Goal: Task Accomplishment & Management: Manage account settings

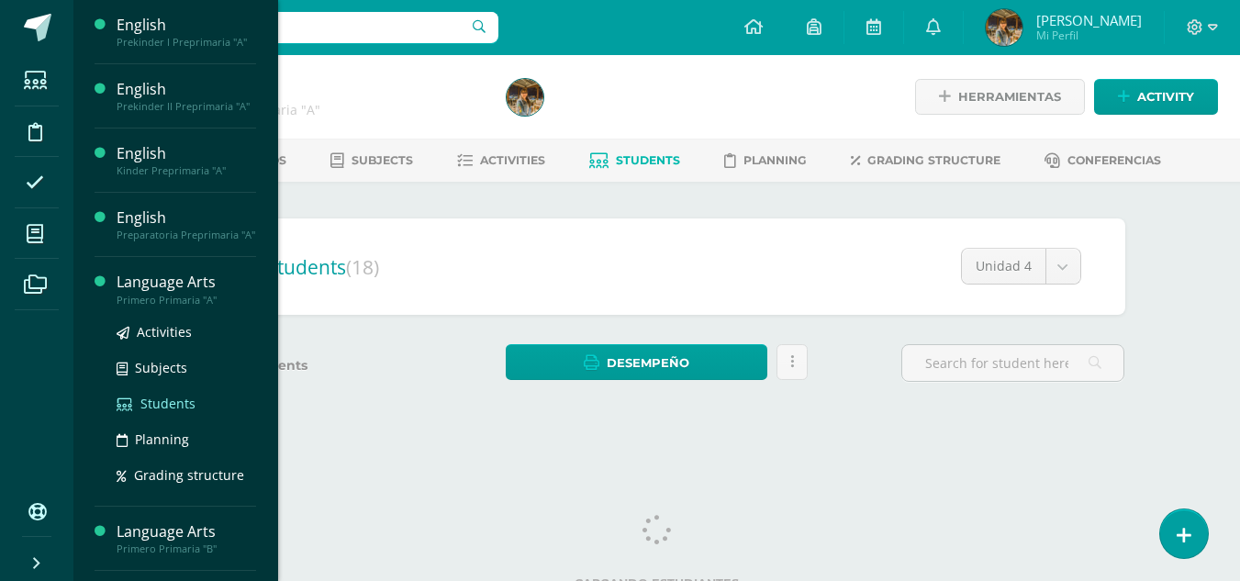
click at [154, 405] on span "Students" at bounding box center [167, 403] width 55 height 17
click at [155, 405] on span "Students" at bounding box center [167, 403] width 55 height 17
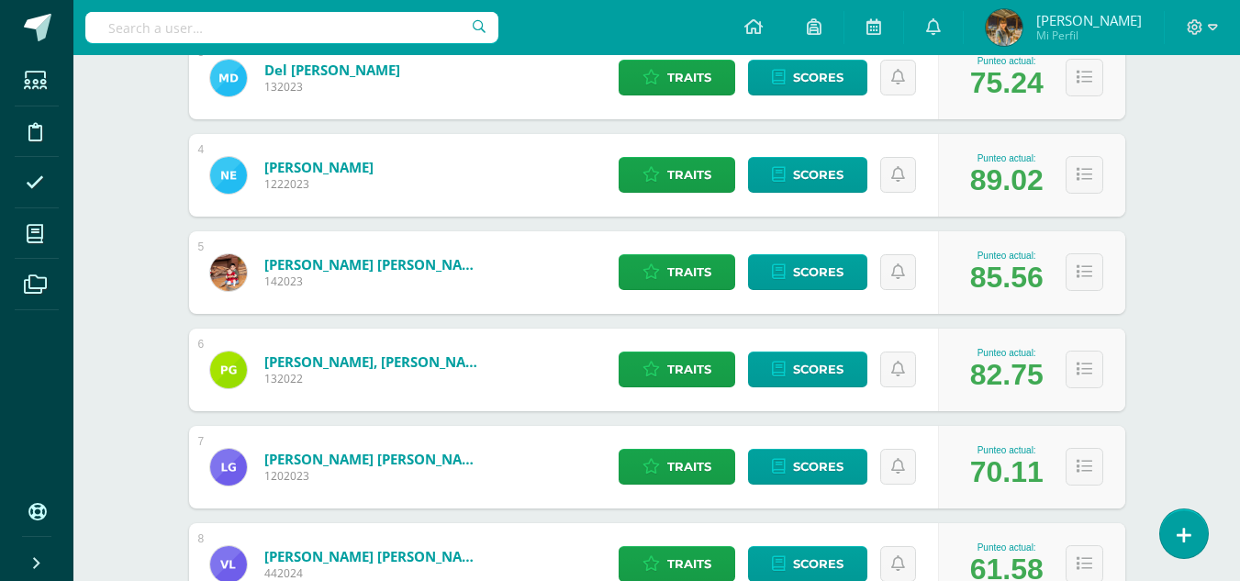
scroll to position [574, 0]
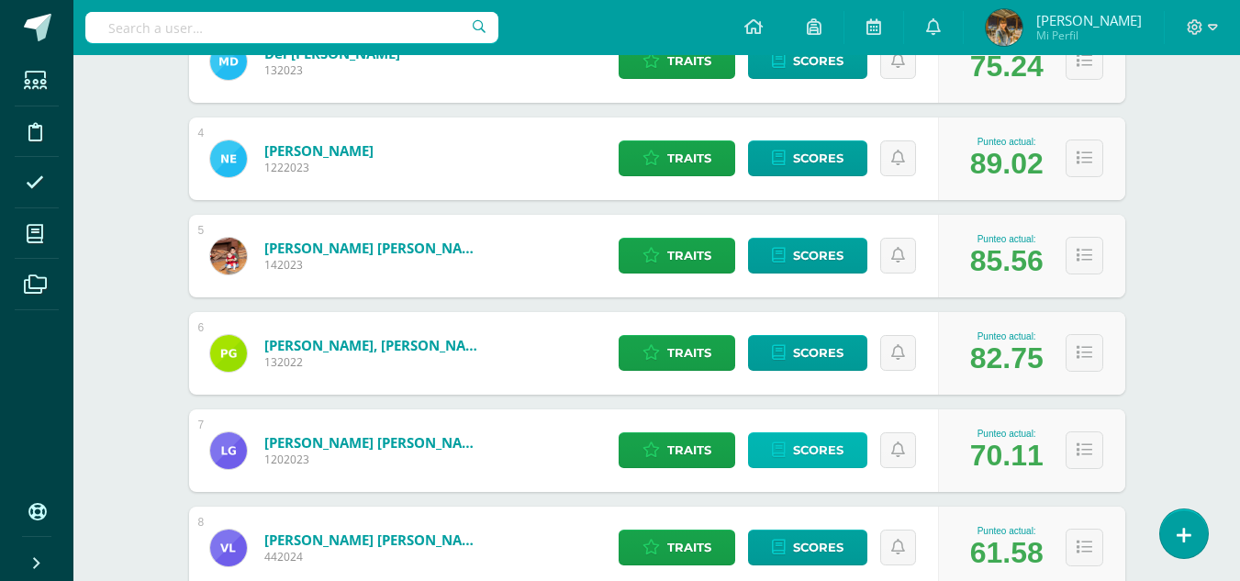
click at [808, 451] on span "Scores" at bounding box center [818, 450] width 50 height 34
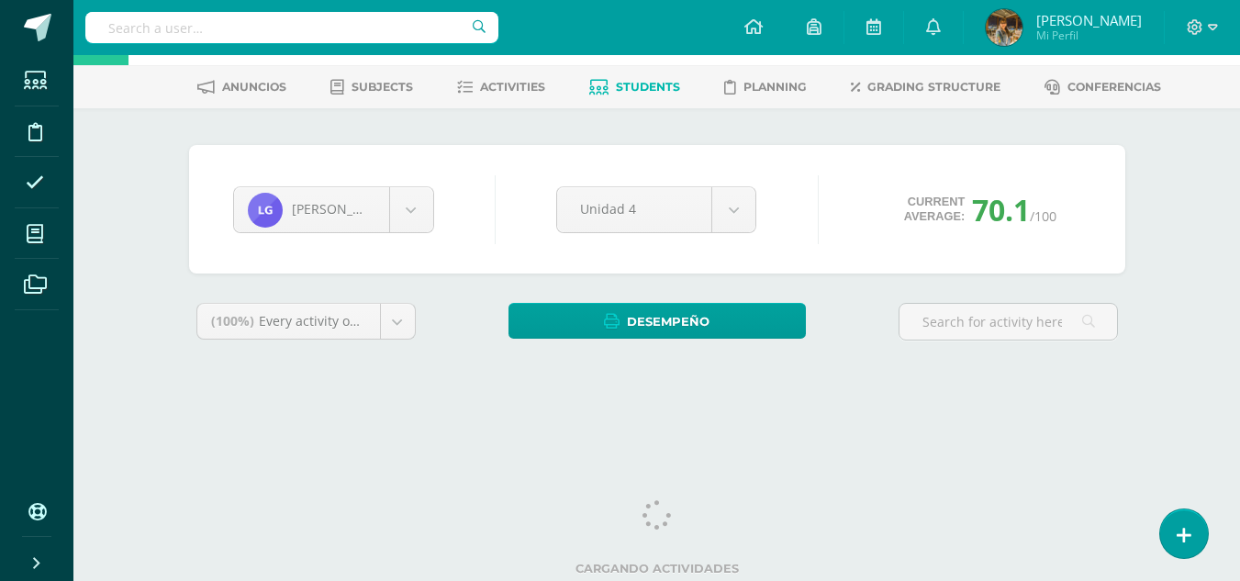
scroll to position [72, 0]
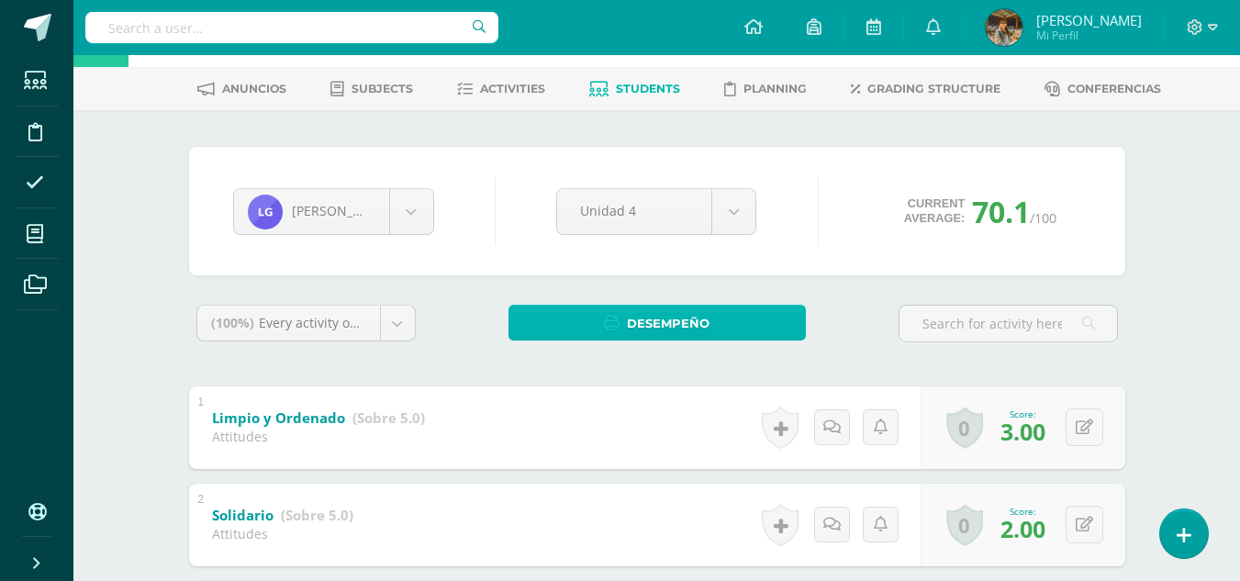
click at [735, 335] on link "Desempeño" at bounding box center [657, 323] width 297 height 36
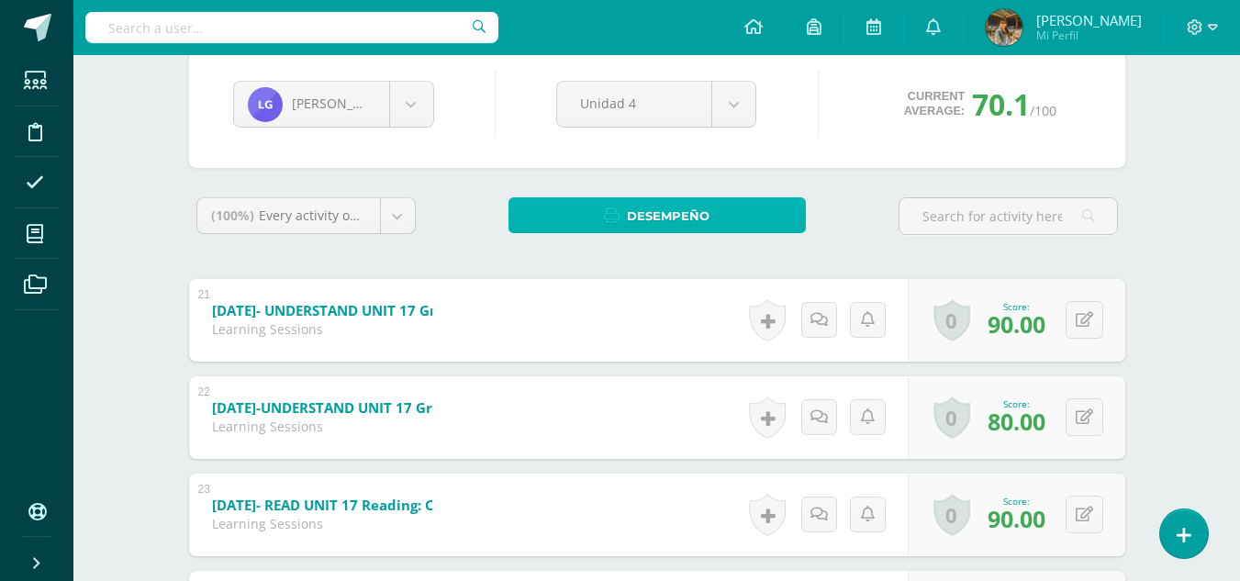
scroll to position [122, 0]
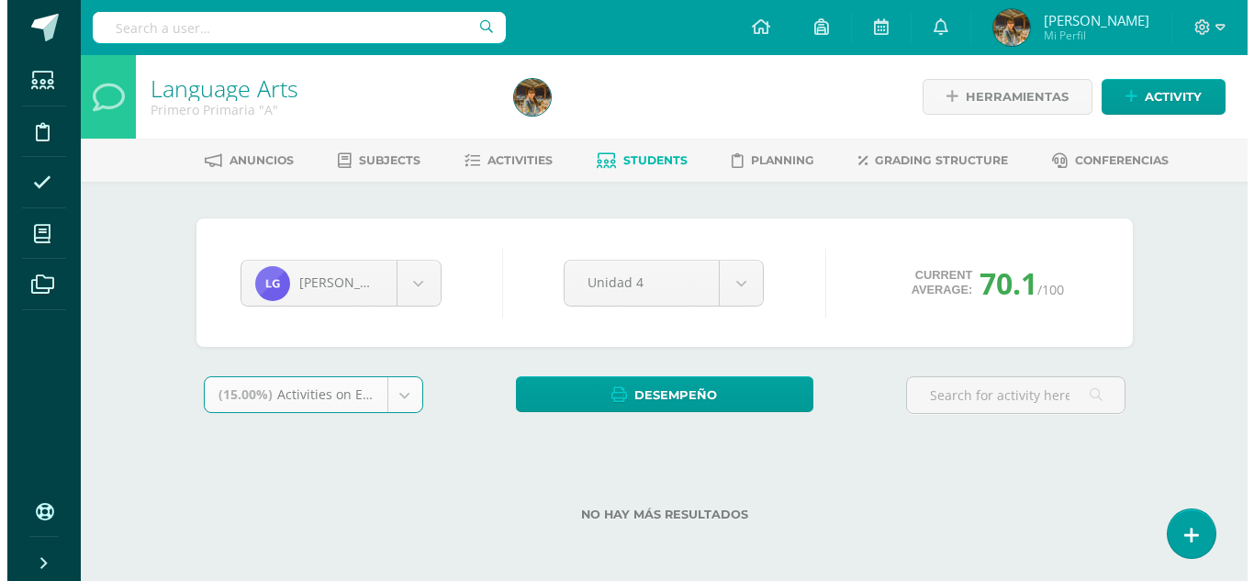
scroll to position [0, 0]
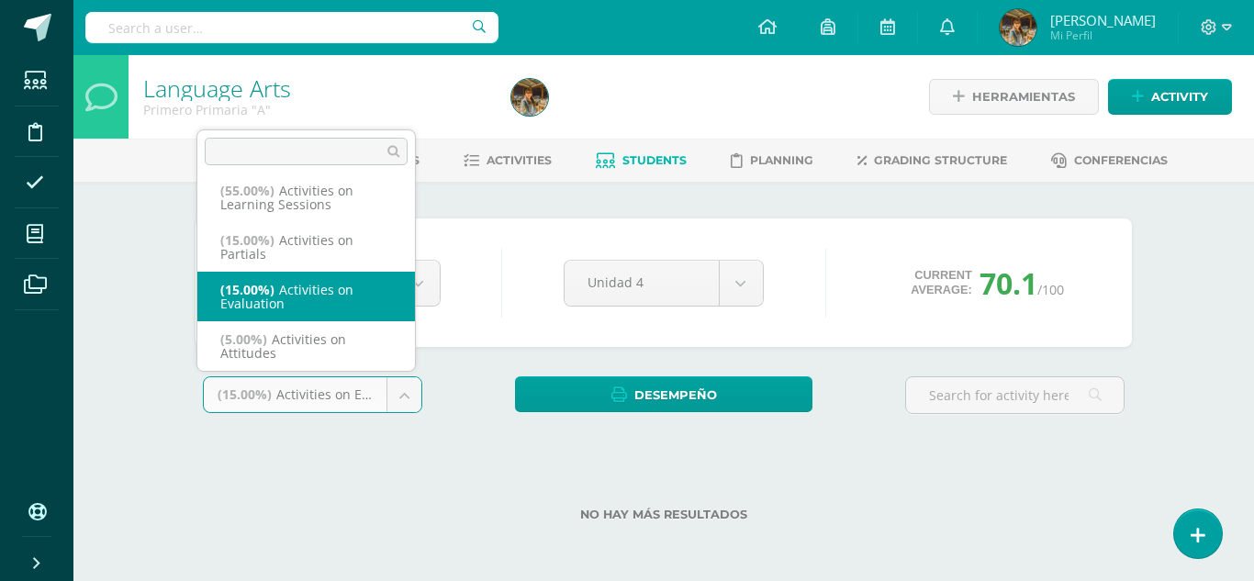
click at [407, 402] on body "Students Discipline Attendance My courses Archivos Soporte Help Reportar un pro…" at bounding box center [627, 290] width 1254 height 580
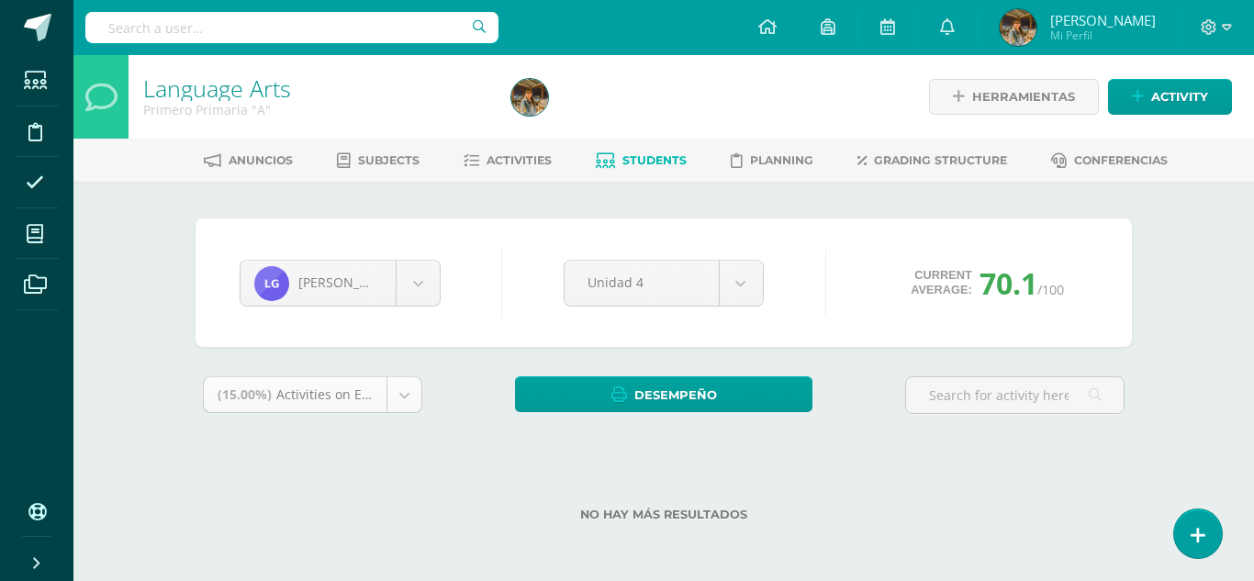
click at [407, 402] on body "Students Discipline Attendance My courses Archivos Soporte Help Reportar un pro…" at bounding box center [627, 290] width 1254 height 580
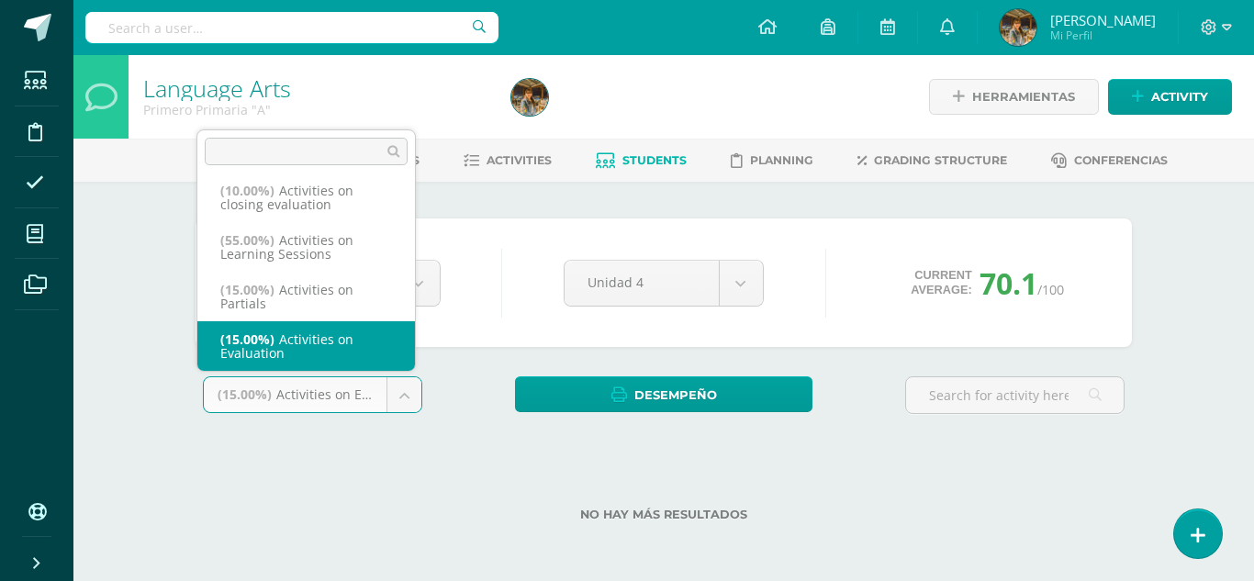
click at [394, 393] on body "Students Discipline Attendance My courses Archivos Soporte Help Reportar un pro…" at bounding box center [627, 290] width 1254 height 580
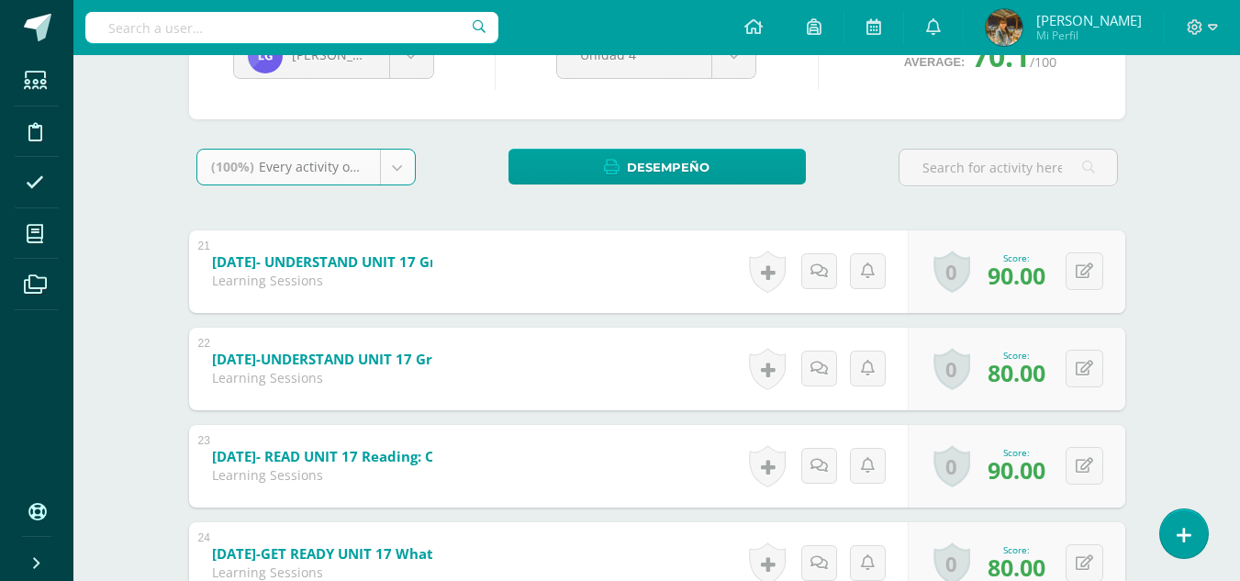
scroll to position [0, 0]
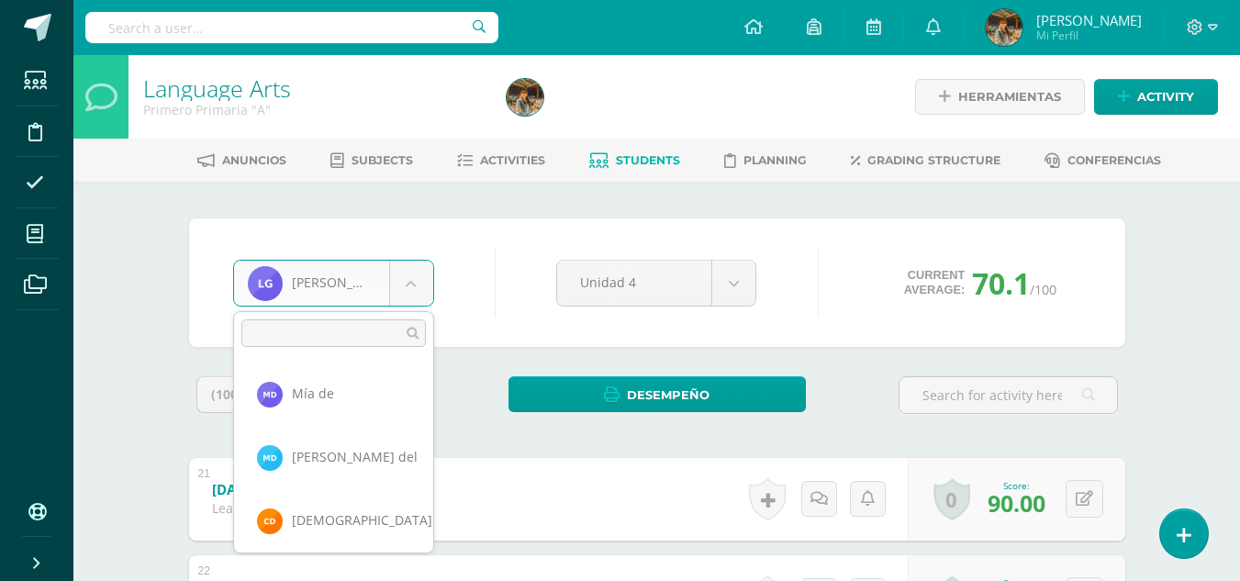
scroll to position [252, 0]
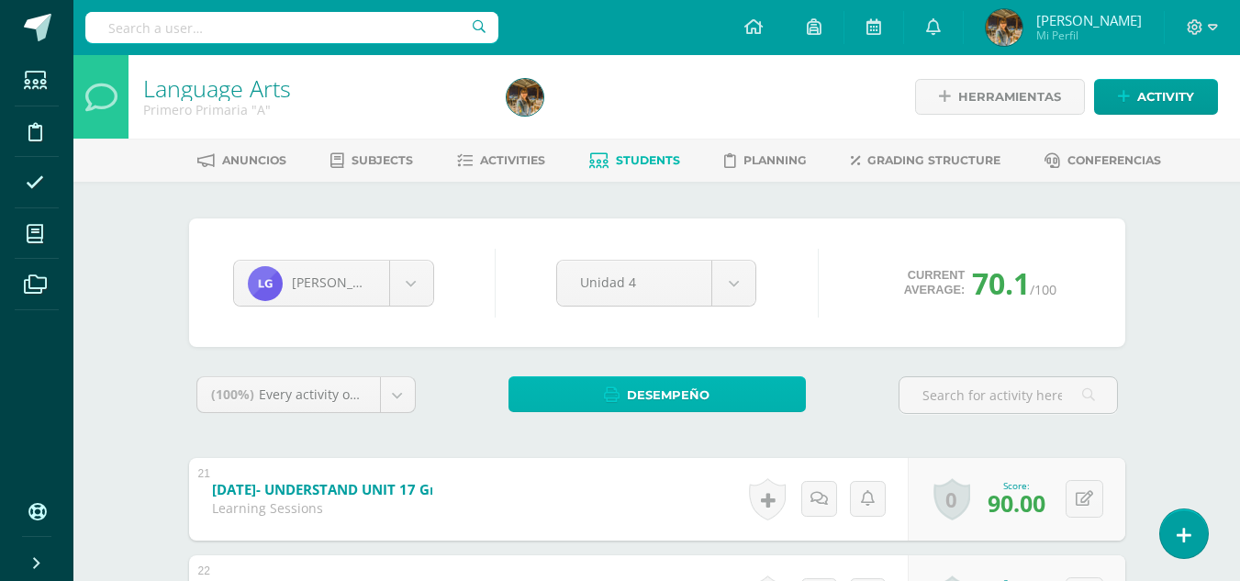
click at [622, 404] on link "Desempeño" at bounding box center [657, 394] width 297 height 36
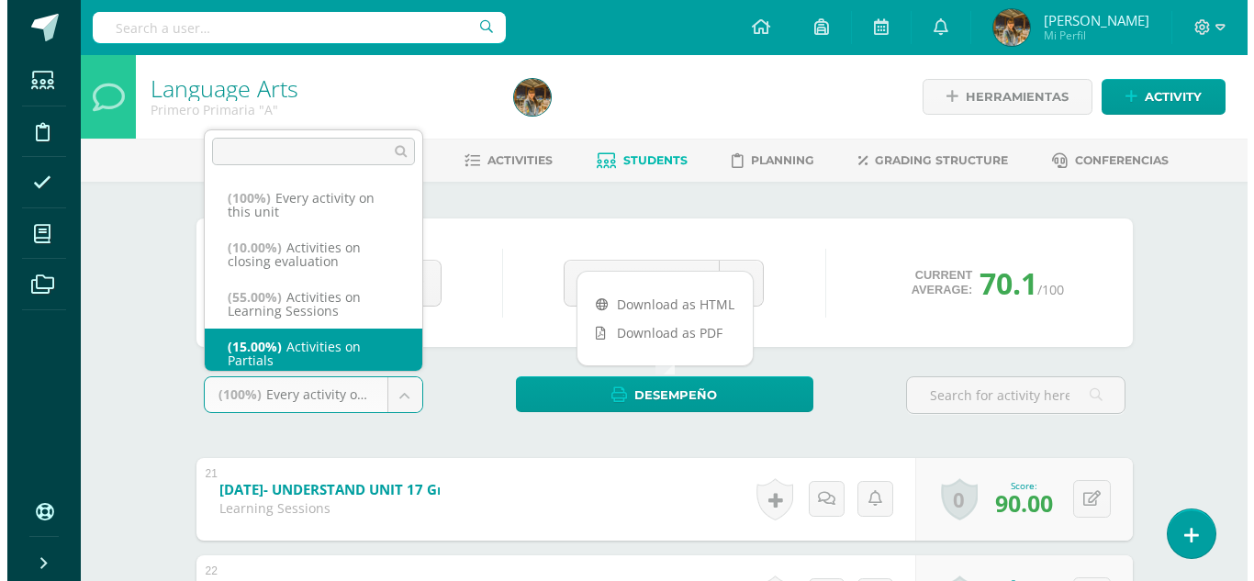
scroll to position [7, 0]
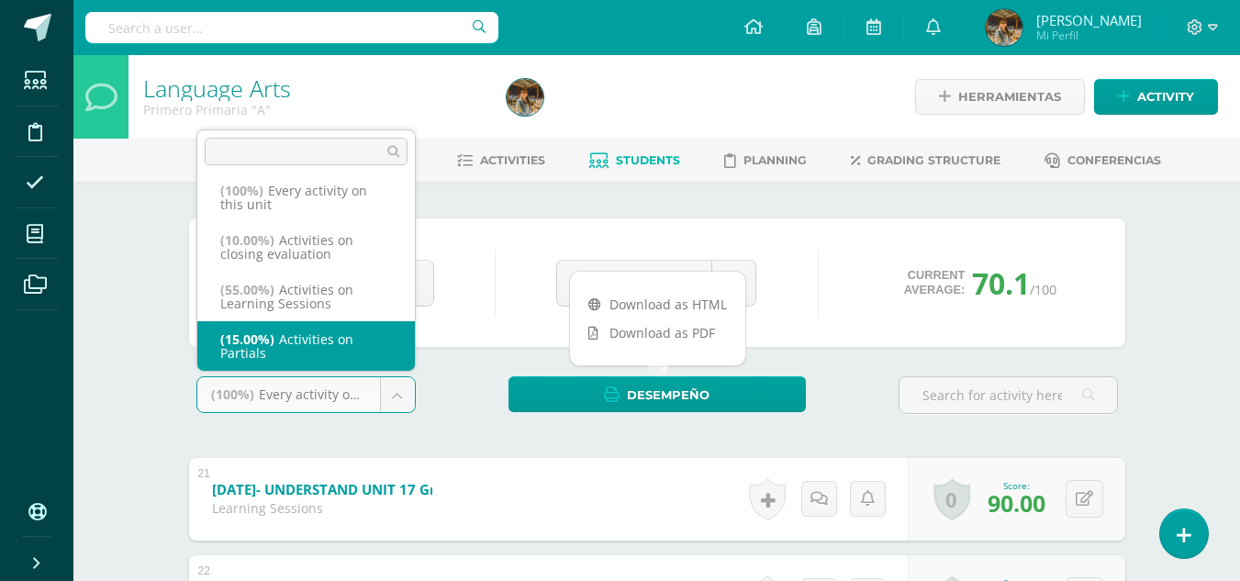
select select "223014"
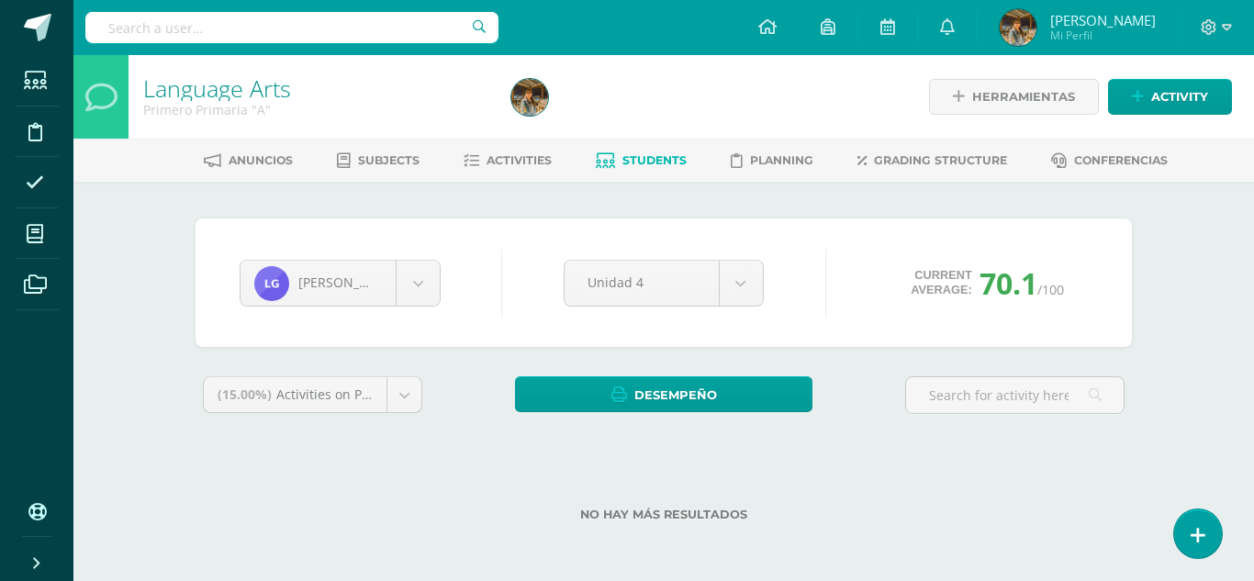
click at [1203, 320] on div "Language Arts Primero Primaria "A" Herramientas Detalle de asistencias Activity…" at bounding box center [663, 317] width 1181 height 525
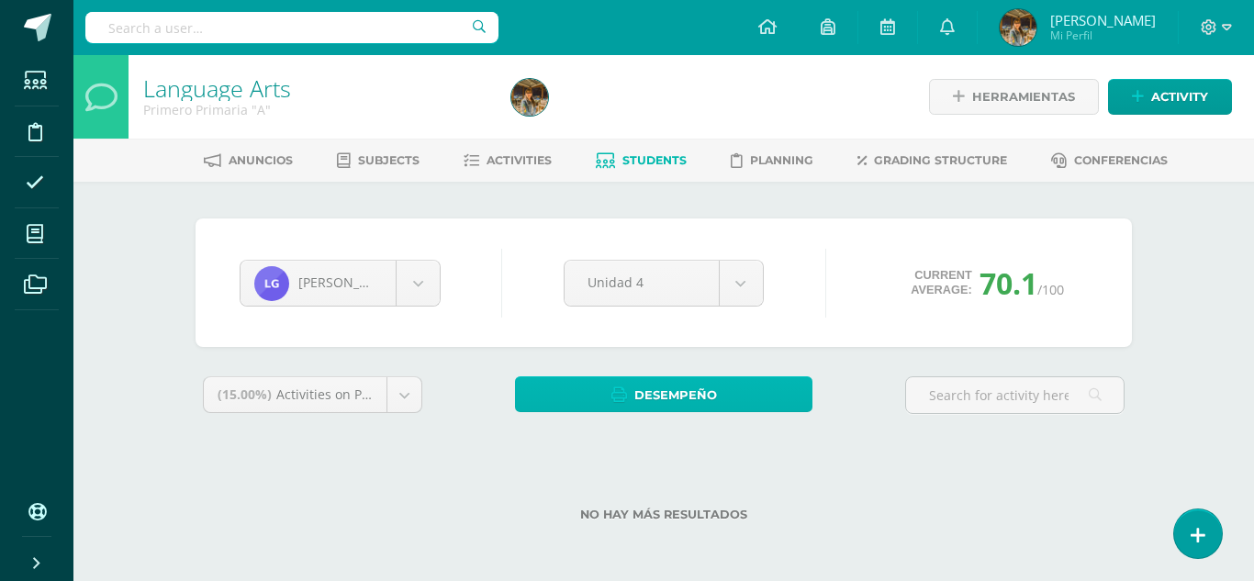
click at [658, 408] on span "Desempeño" at bounding box center [675, 395] width 83 height 34
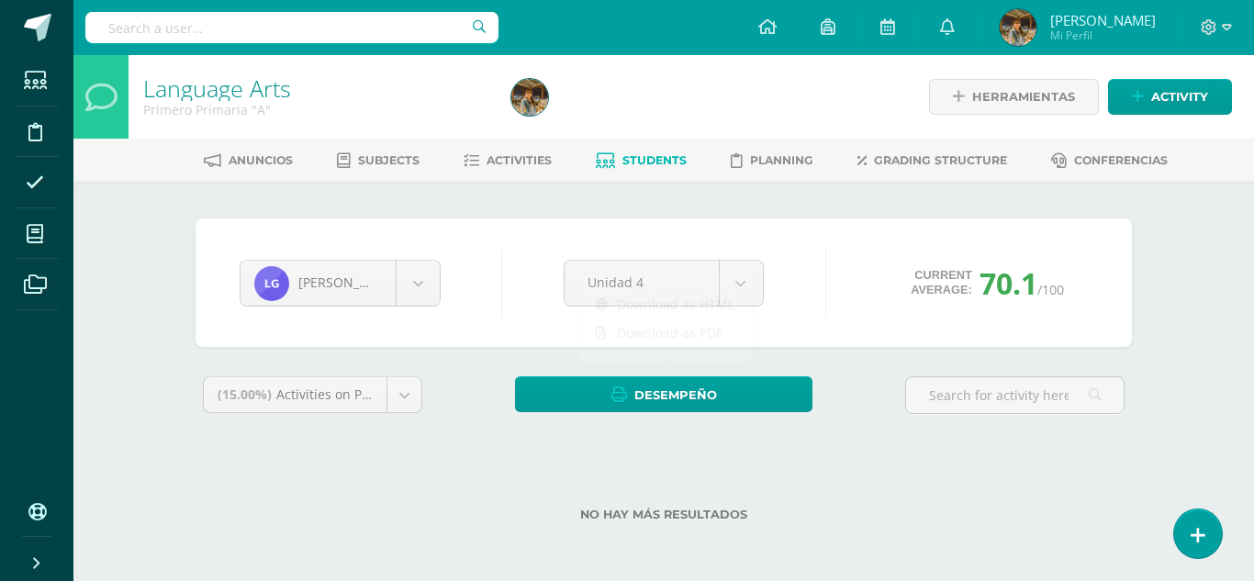
click at [929, 472] on div "No hay más resultados" at bounding box center [664, 500] width 936 height 85
click at [500, 159] on span "Activities" at bounding box center [519, 160] width 65 height 14
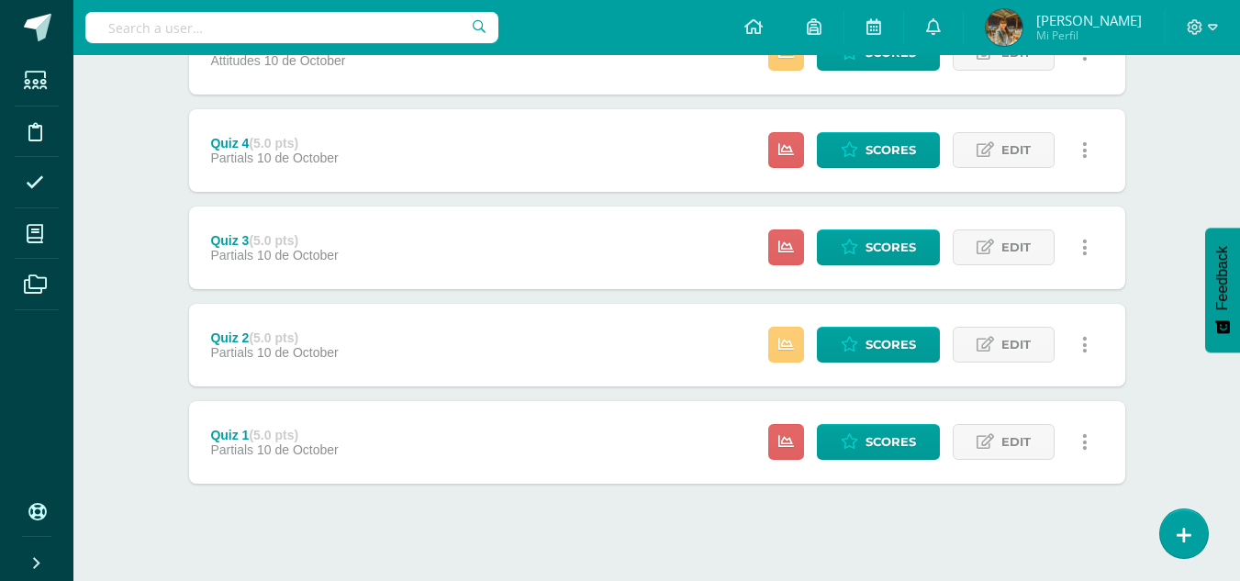
scroll to position [799, 0]
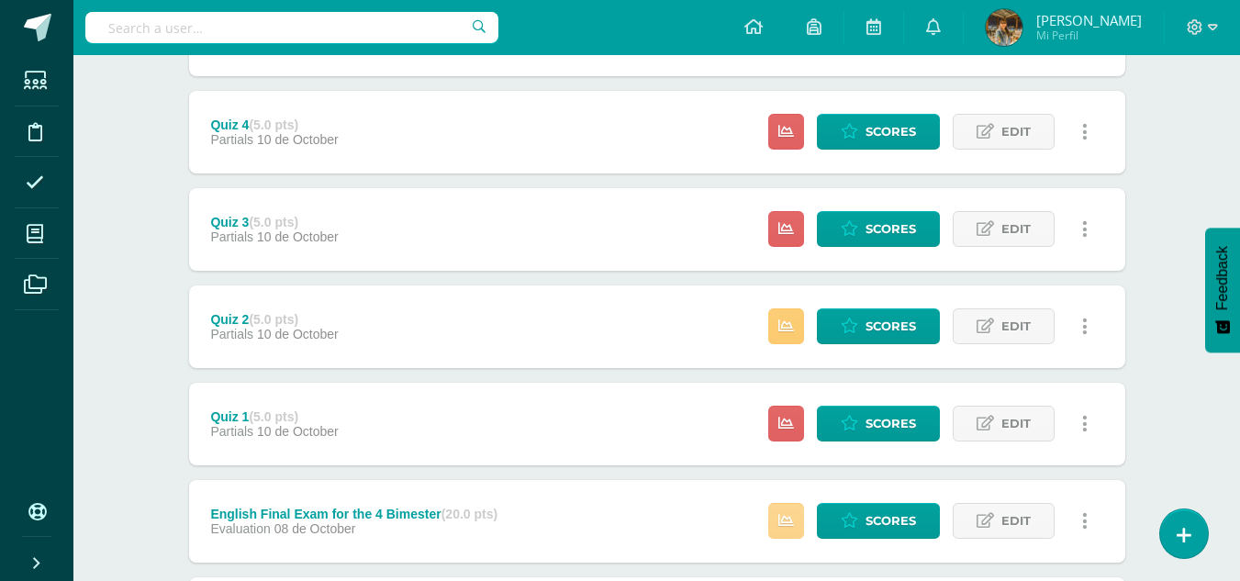
click at [776, 510] on link at bounding box center [786, 521] width 36 height 36
click at [884, 521] on span "Scores" at bounding box center [891, 521] width 50 height 34
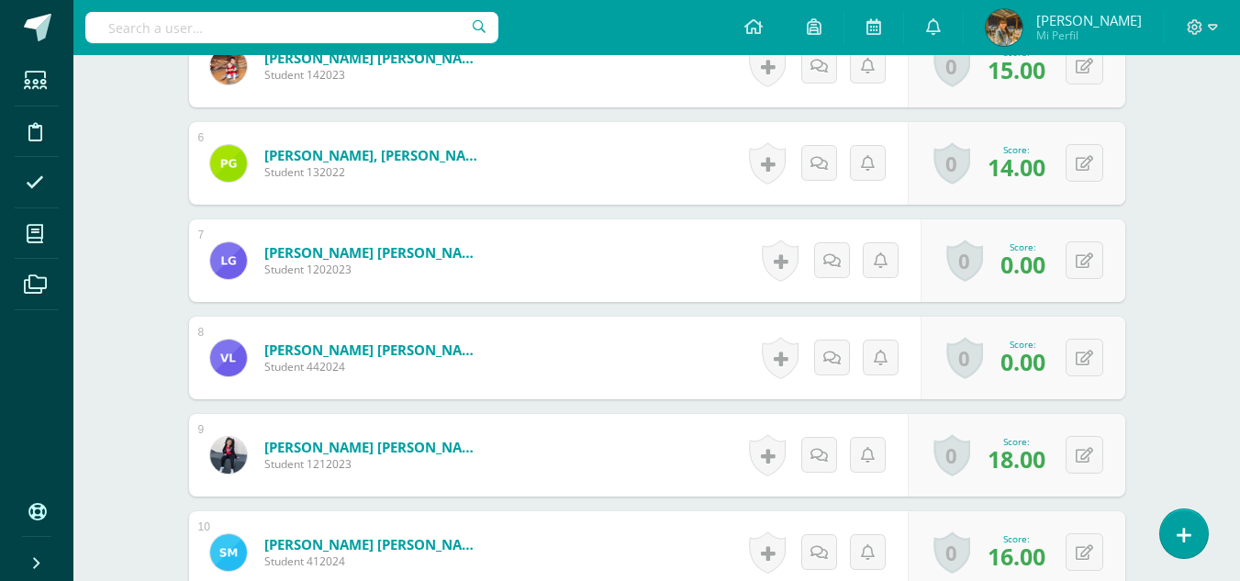
scroll to position [1016, 0]
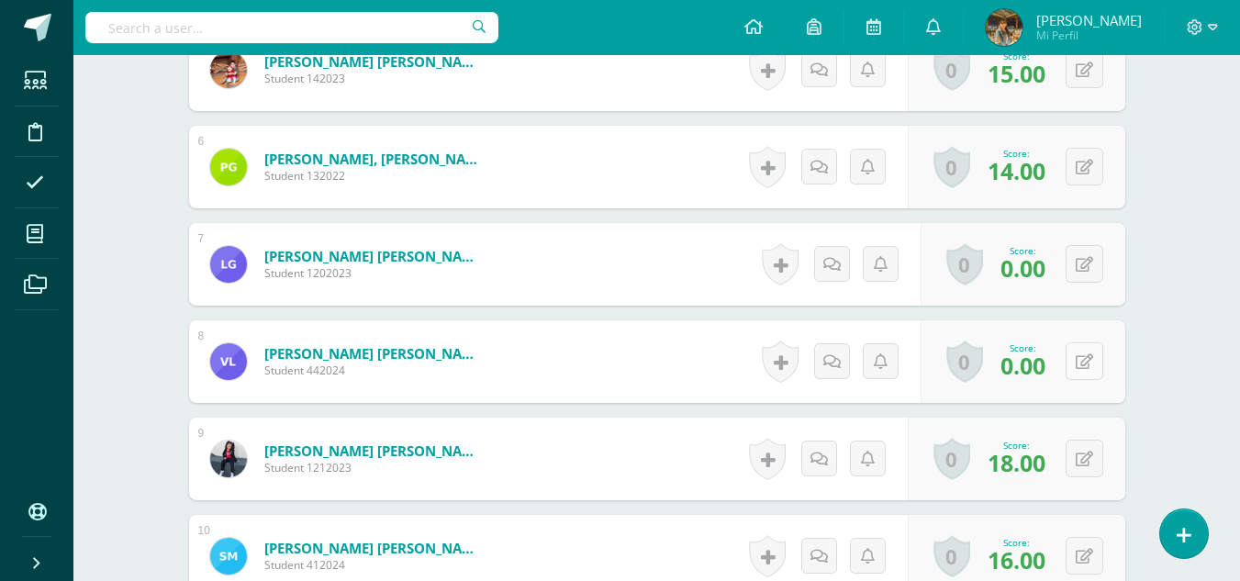
click at [1081, 367] on button at bounding box center [1085, 361] width 38 height 38
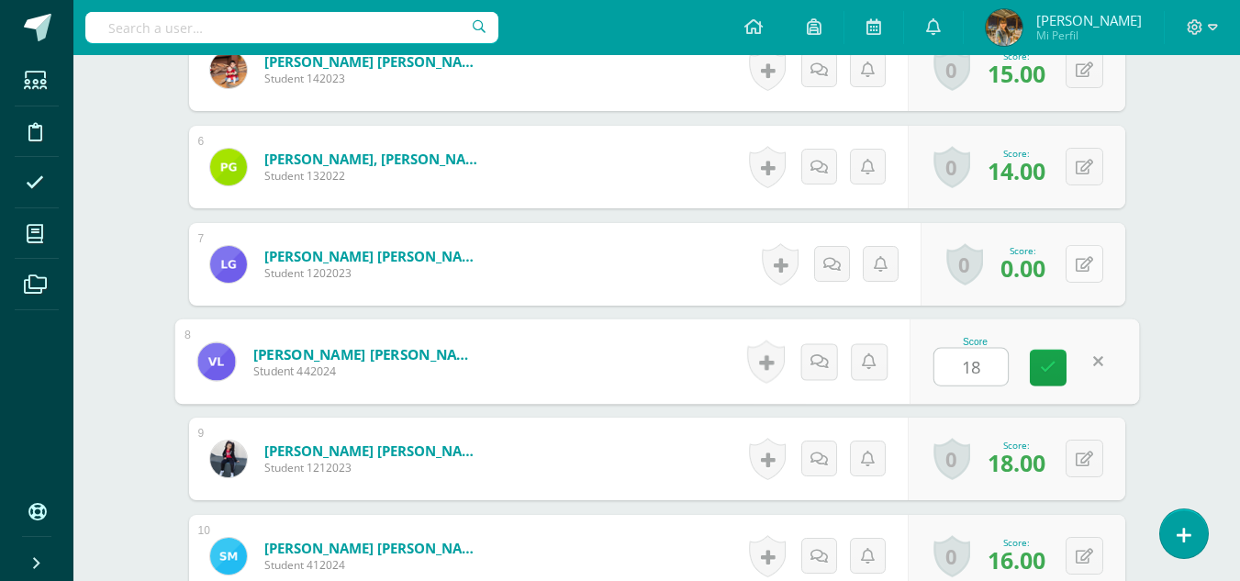
type input "18"
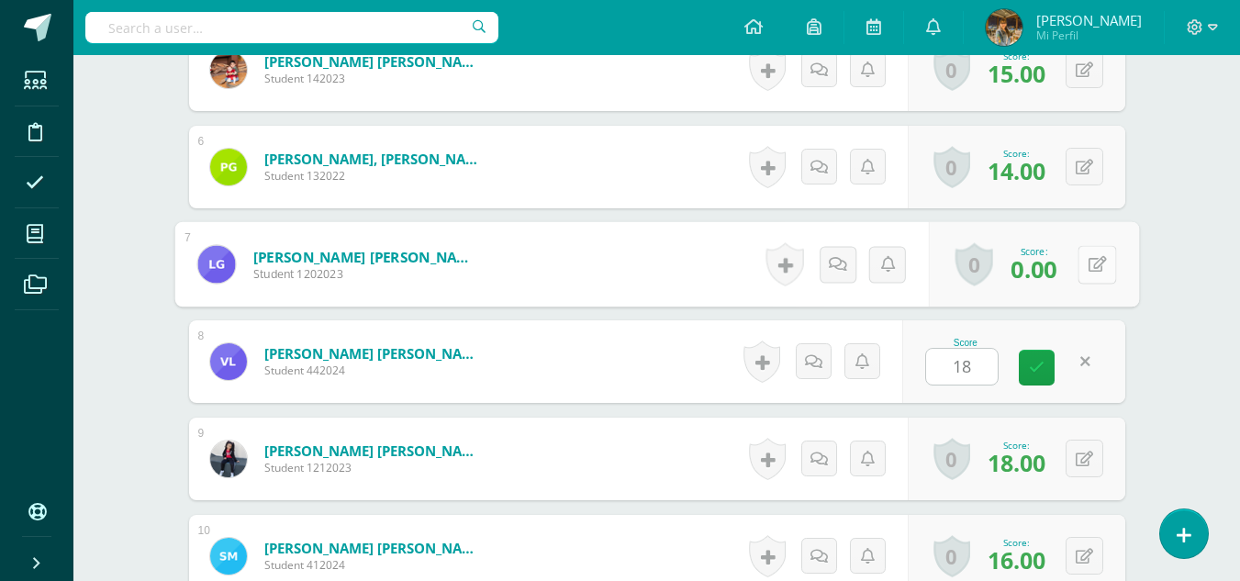
click at [1085, 260] on button at bounding box center [1097, 264] width 39 height 39
type input "18"
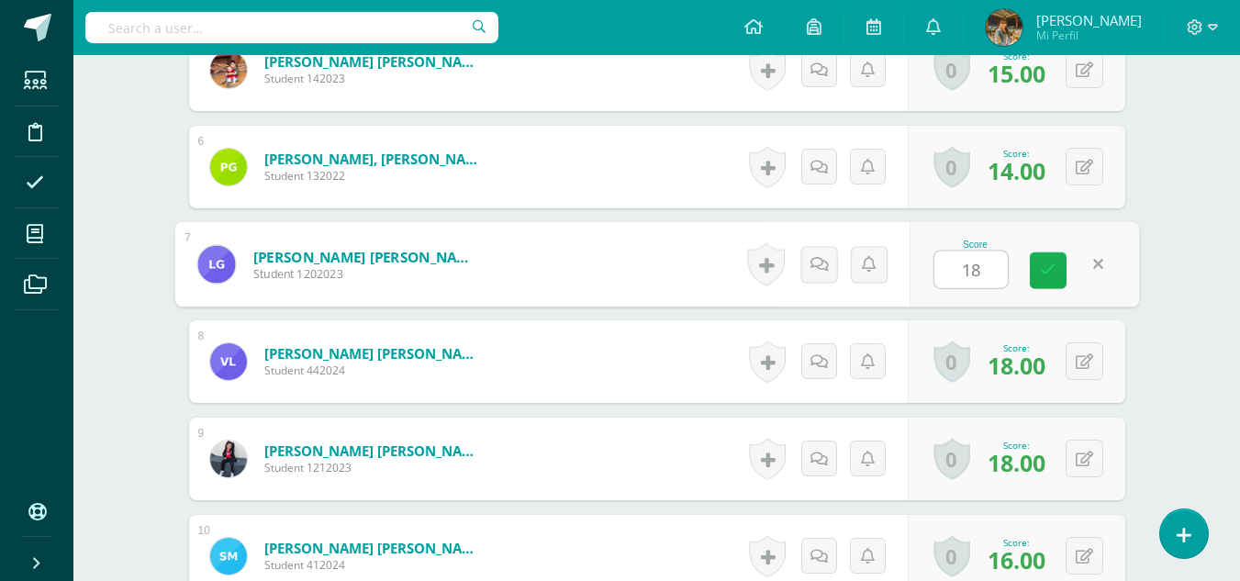
click at [1044, 272] on icon at bounding box center [1048, 271] width 17 height 16
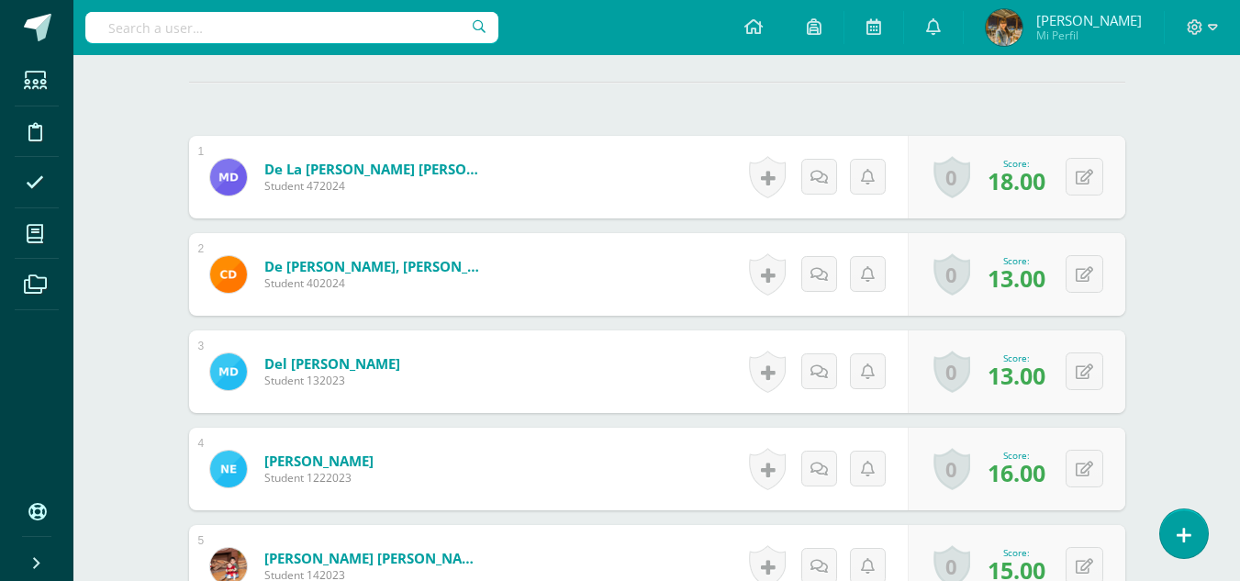
scroll to position [523, 0]
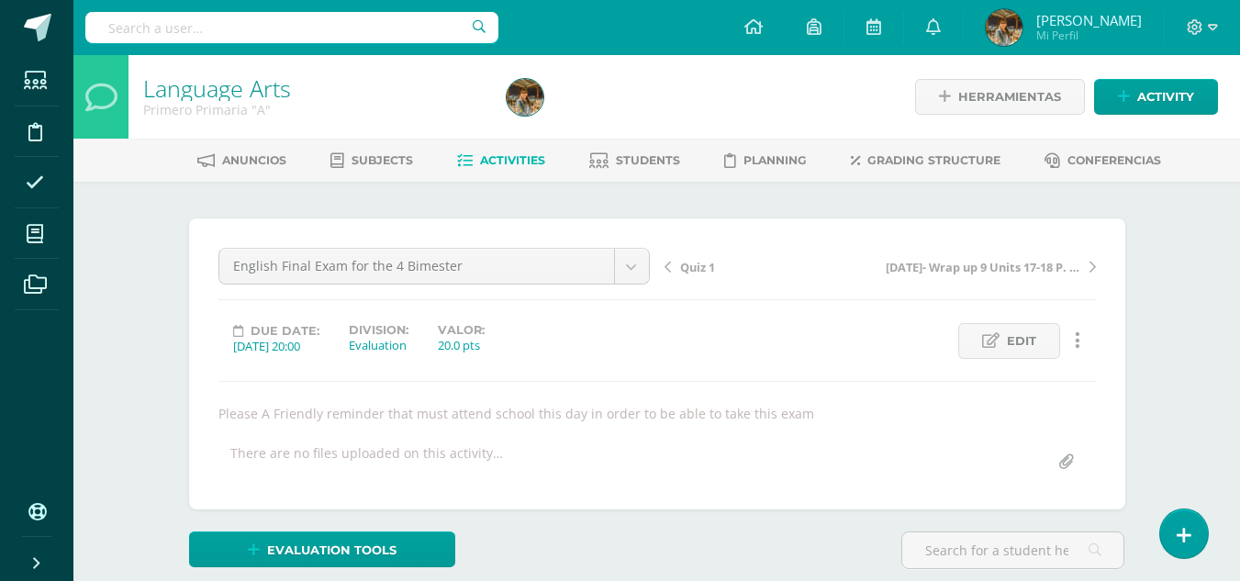
click at [1206, 303] on div "Language Arts Primero Primaria "A" Herramientas Detalle de asistencias Activity…" at bounding box center [656, 399] width 1167 height 689
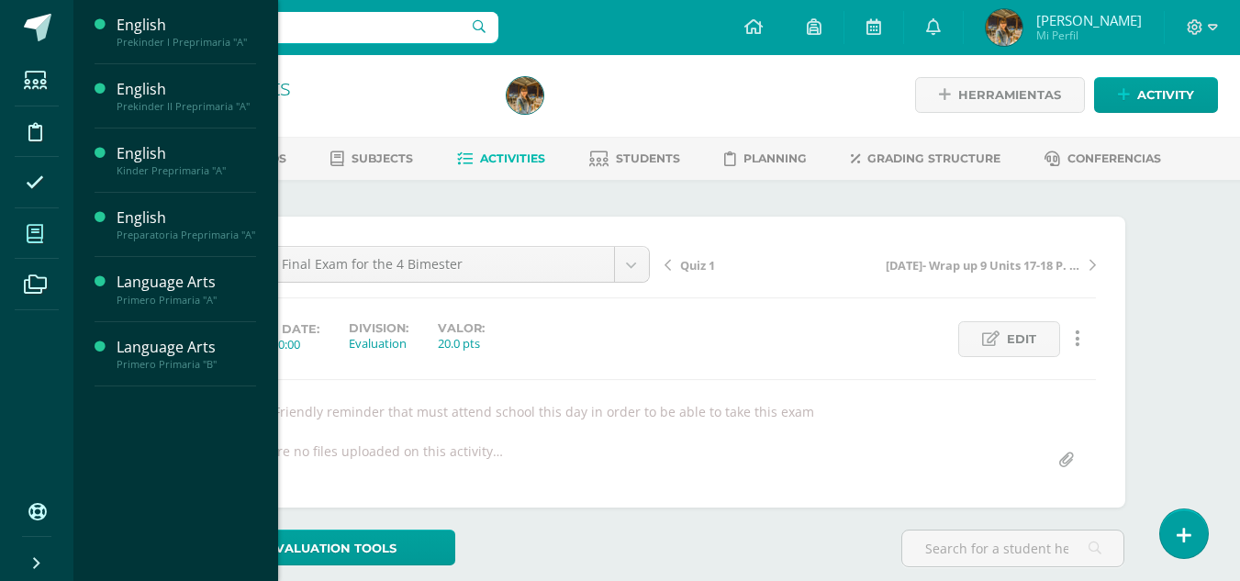
click at [39, 243] on span at bounding box center [35, 233] width 41 height 41
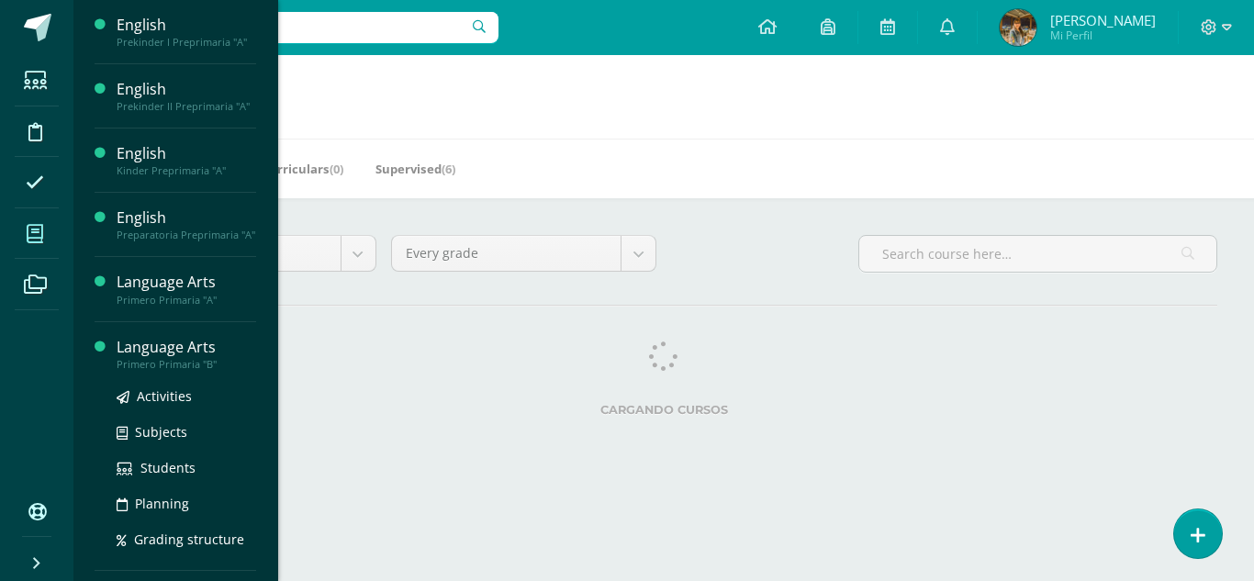
click at [162, 355] on div "Language Arts" at bounding box center [187, 347] width 140 height 21
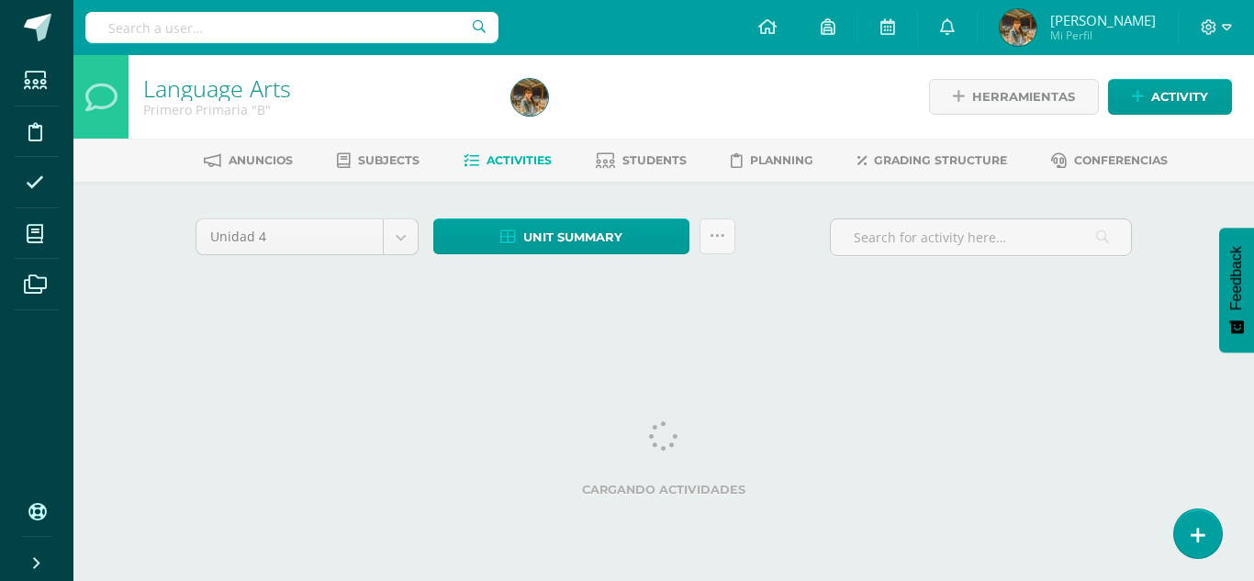
click at [527, 154] on span "Activities" at bounding box center [519, 160] width 65 height 14
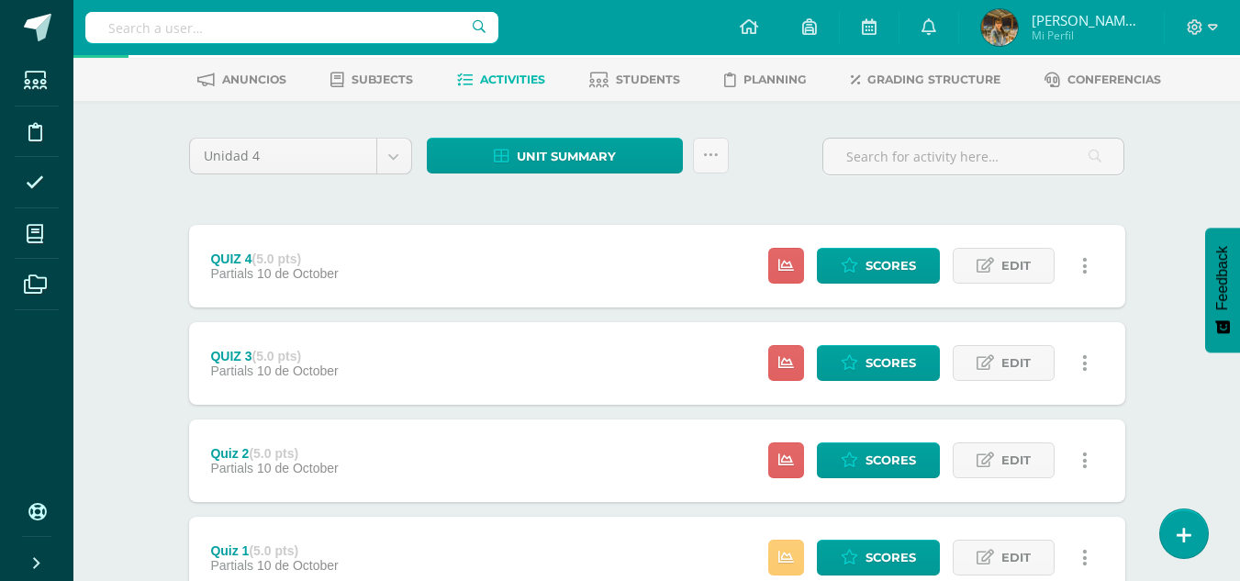
scroll to position [73, 0]
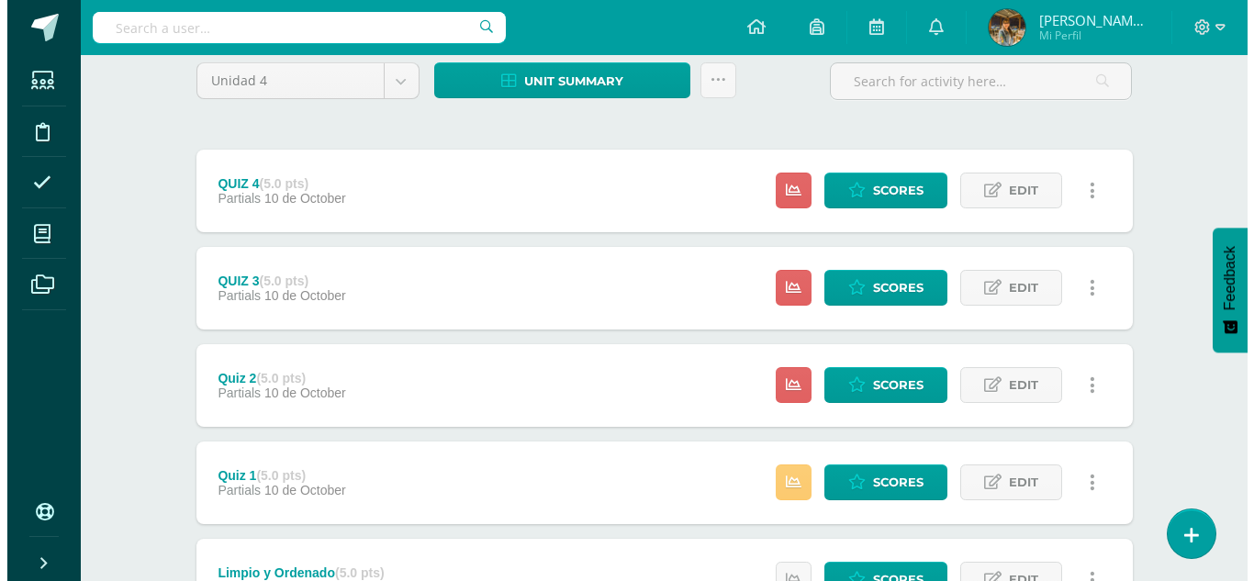
scroll to position [0, 0]
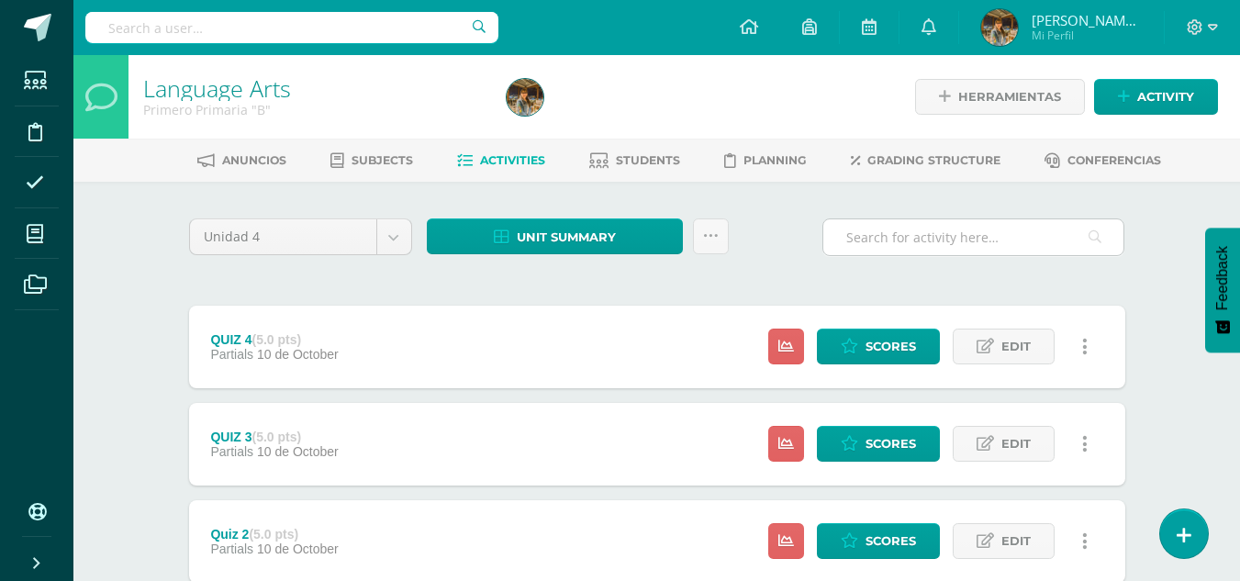
click at [842, 239] on input "text" at bounding box center [973, 237] width 300 height 36
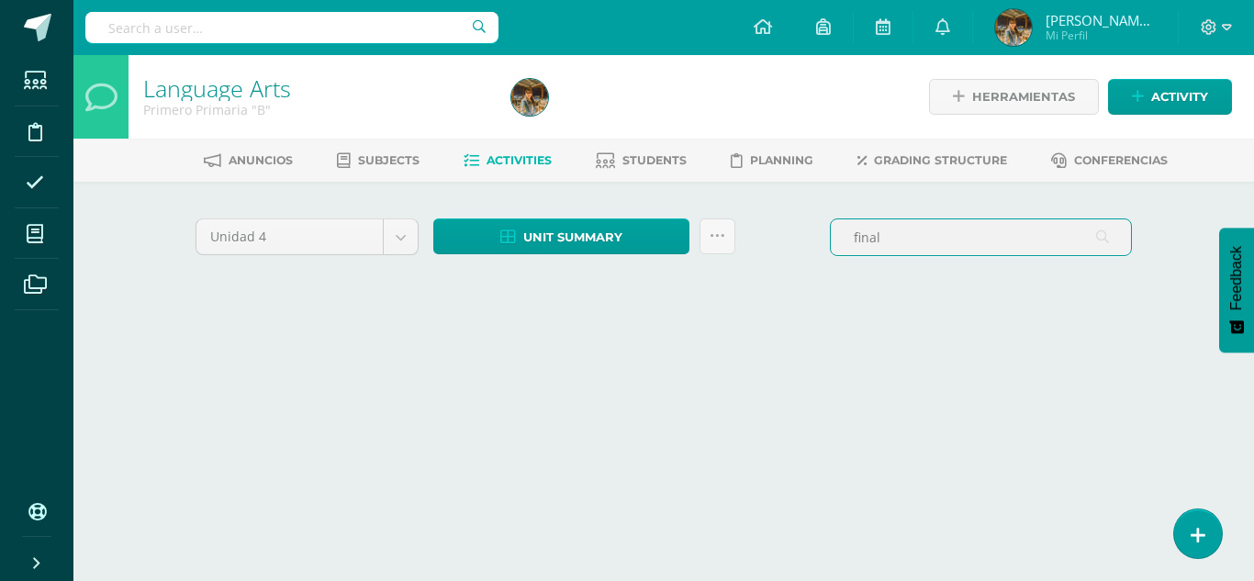
type input "final"
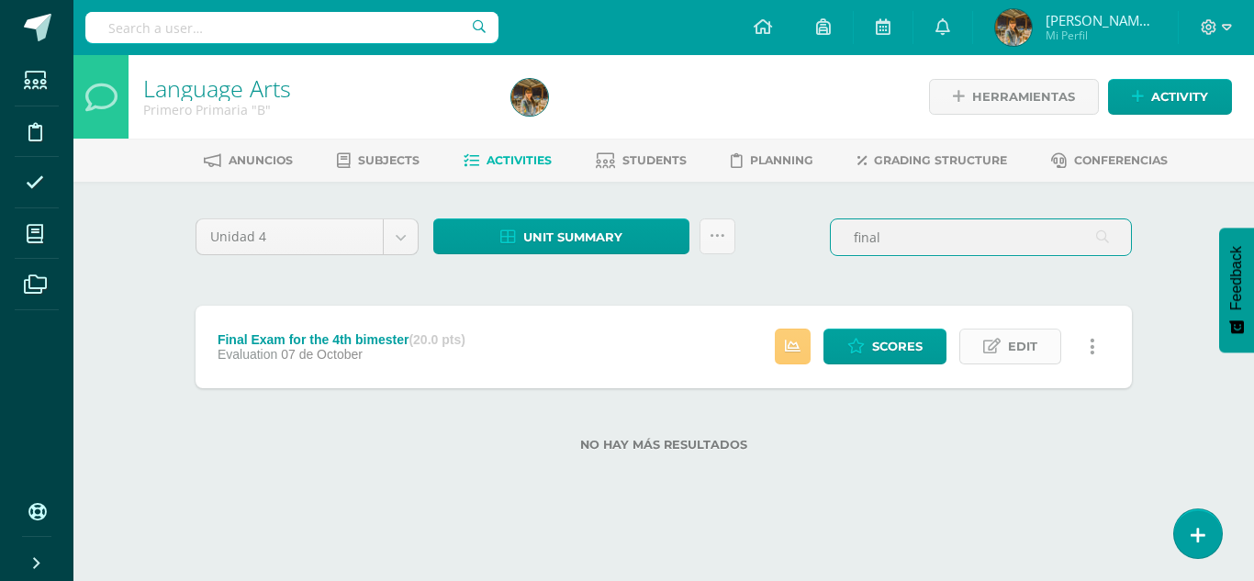
click at [1002, 349] on link "Edit" at bounding box center [1010, 347] width 102 height 36
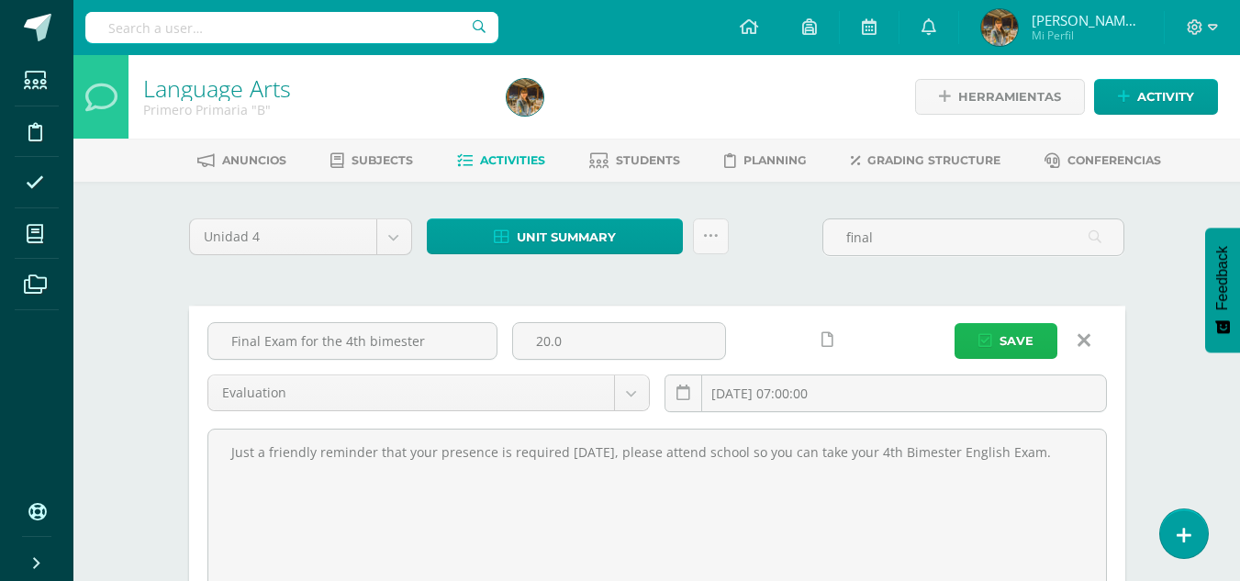
click at [1002, 349] on span "Save" at bounding box center [1017, 341] width 34 height 34
click at [1089, 345] on icon at bounding box center [1084, 340] width 13 height 20
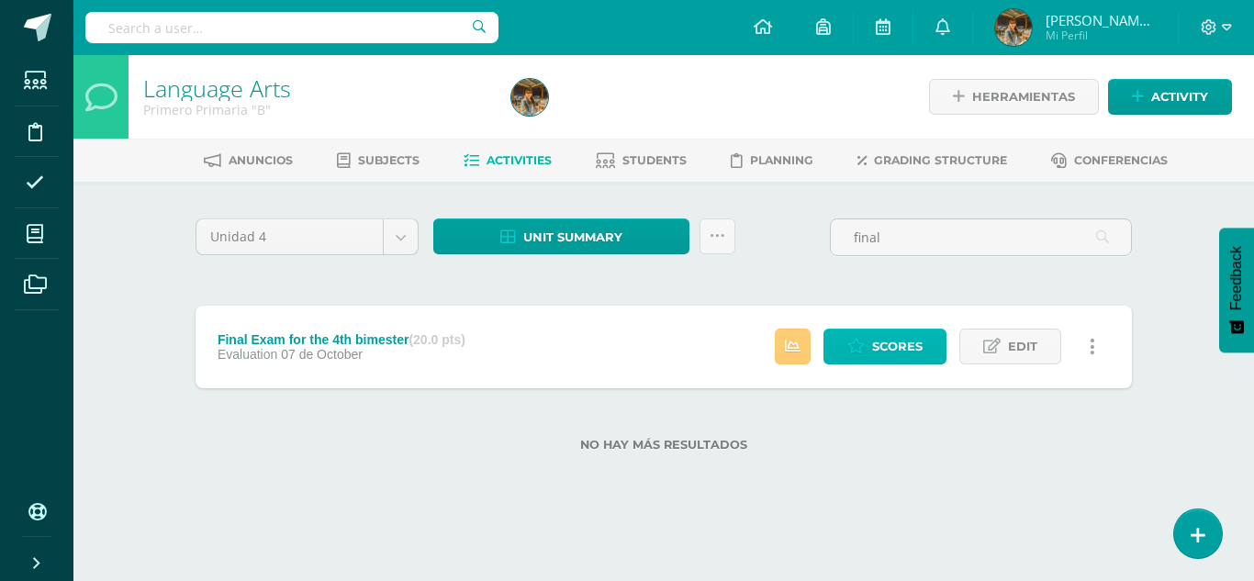
click at [890, 358] on span "Scores" at bounding box center [897, 347] width 50 height 34
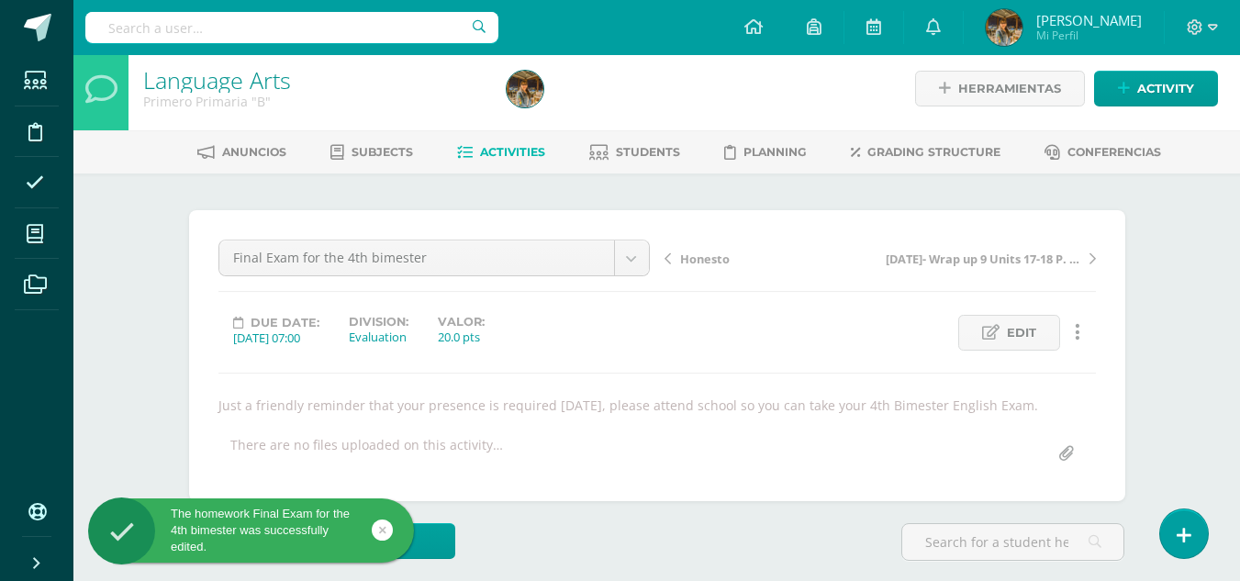
scroll to position [6, 0]
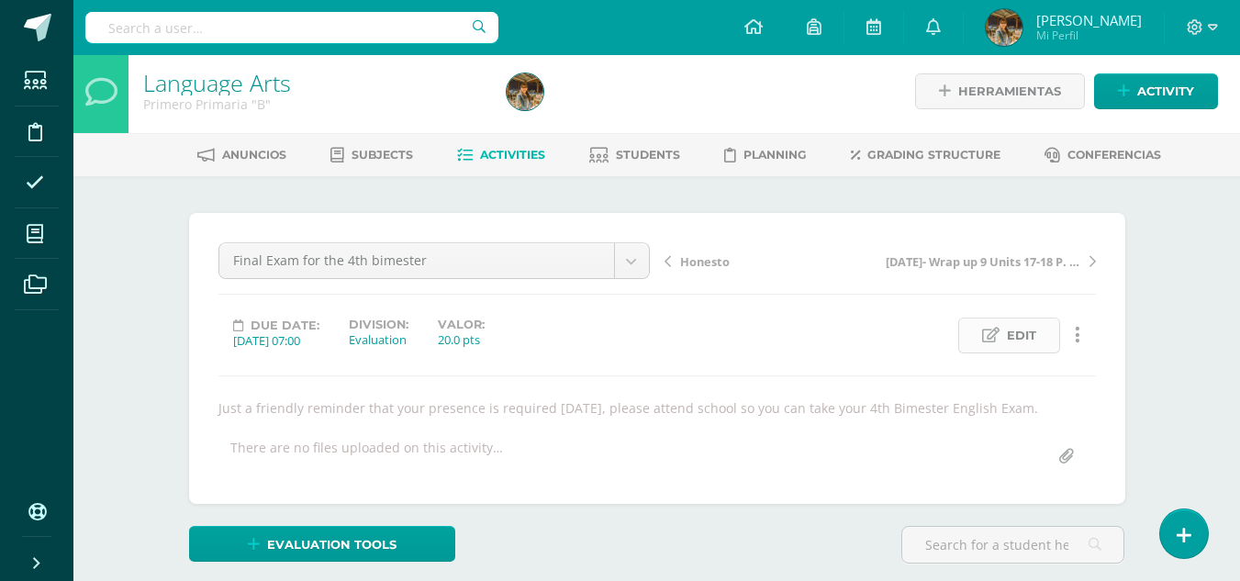
click at [1010, 341] on span "Edit" at bounding box center [1021, 336] width 29 height 34
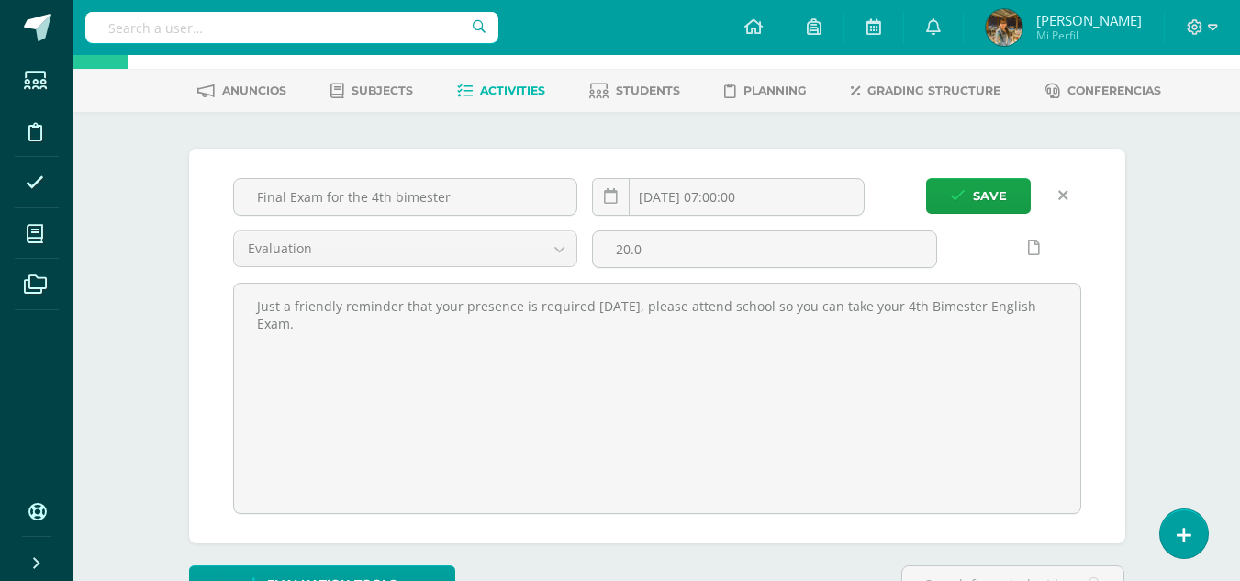
scroll to position [0, 0]
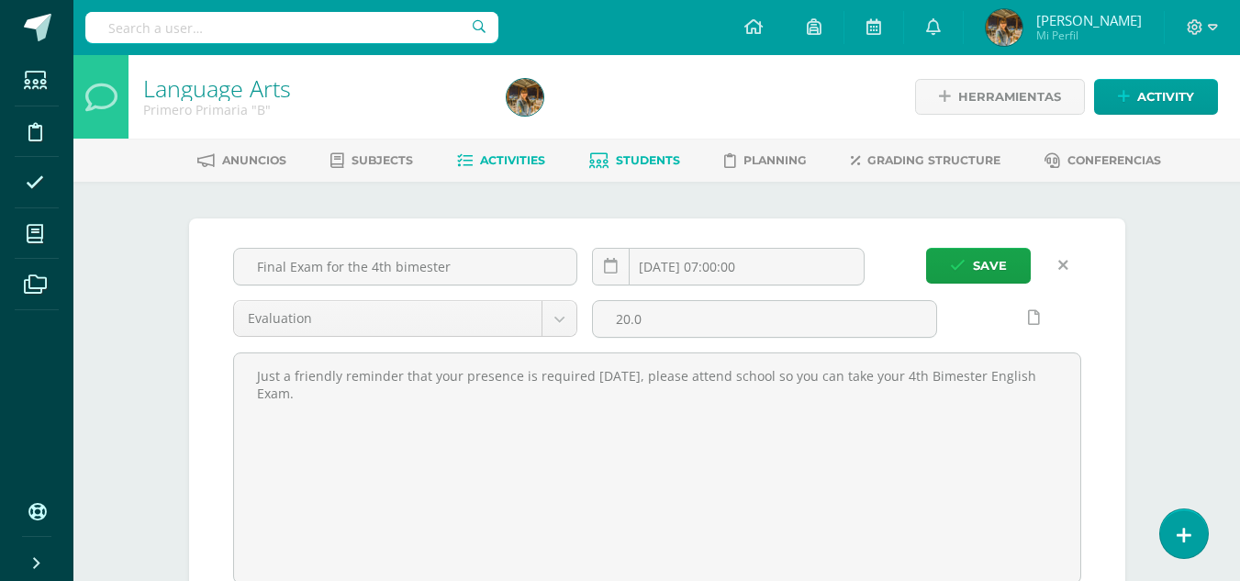
click at [623, 167] on span "Students" at bounding box center [648, 160] width 64 height 14
click at [623, 164] on span "Students" at bounding box center [648, 160] width 64 height 14
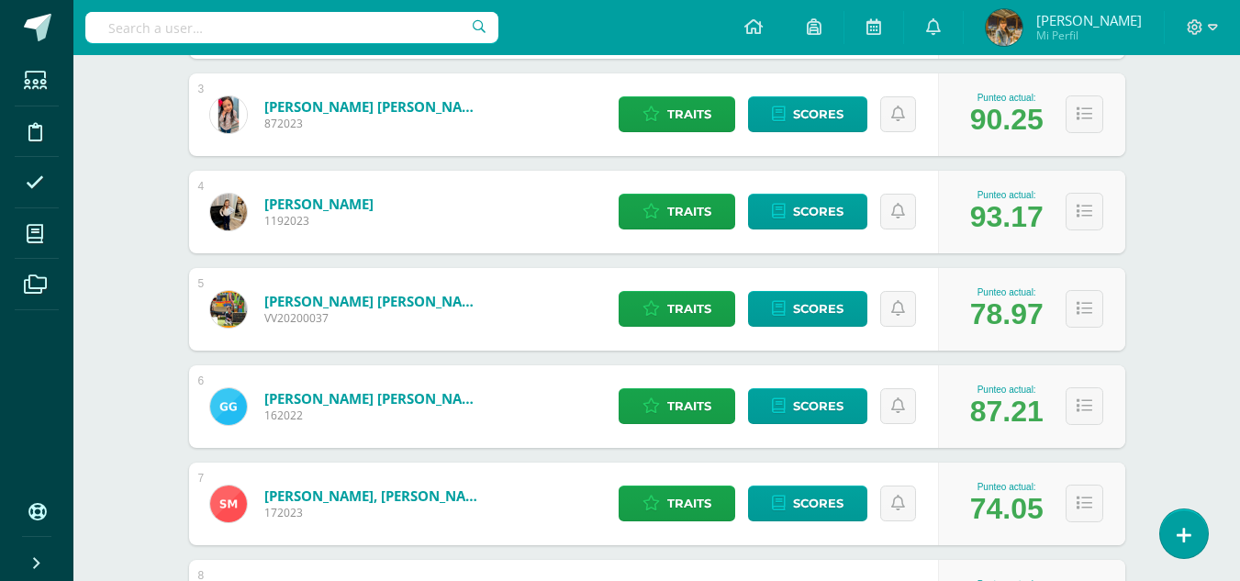
scroll to position [526, 0]
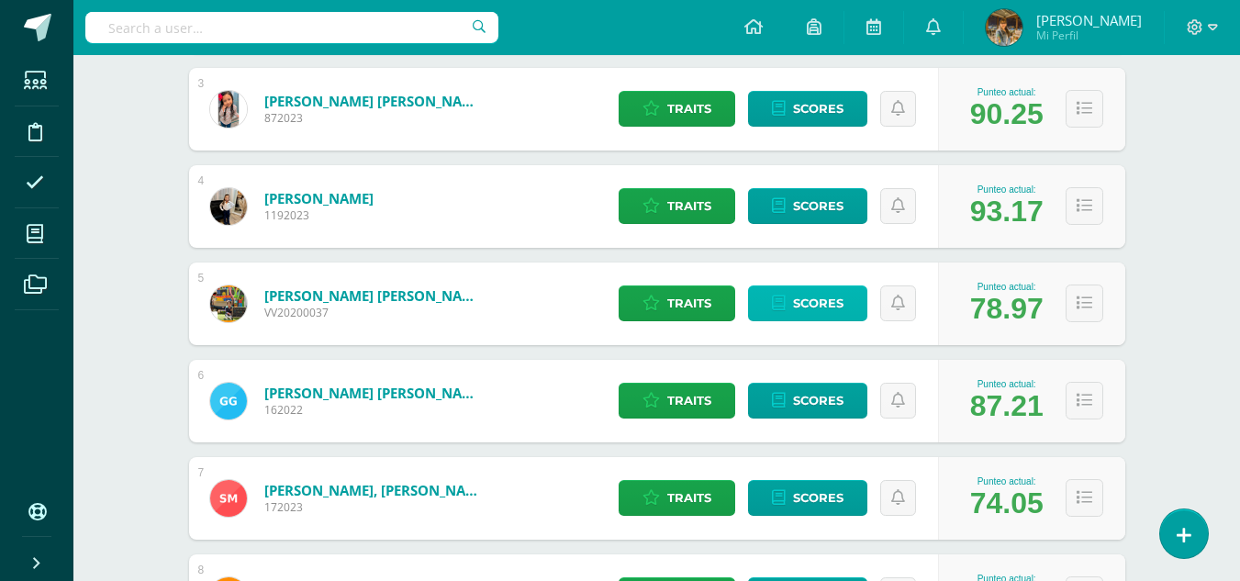
click at [830, 311] on span "Scores" at bounding box center [818, 303] width 50 height 34
click at [811, 304] on span "Scores" at bounding box center [818, 303] width 50 height 34
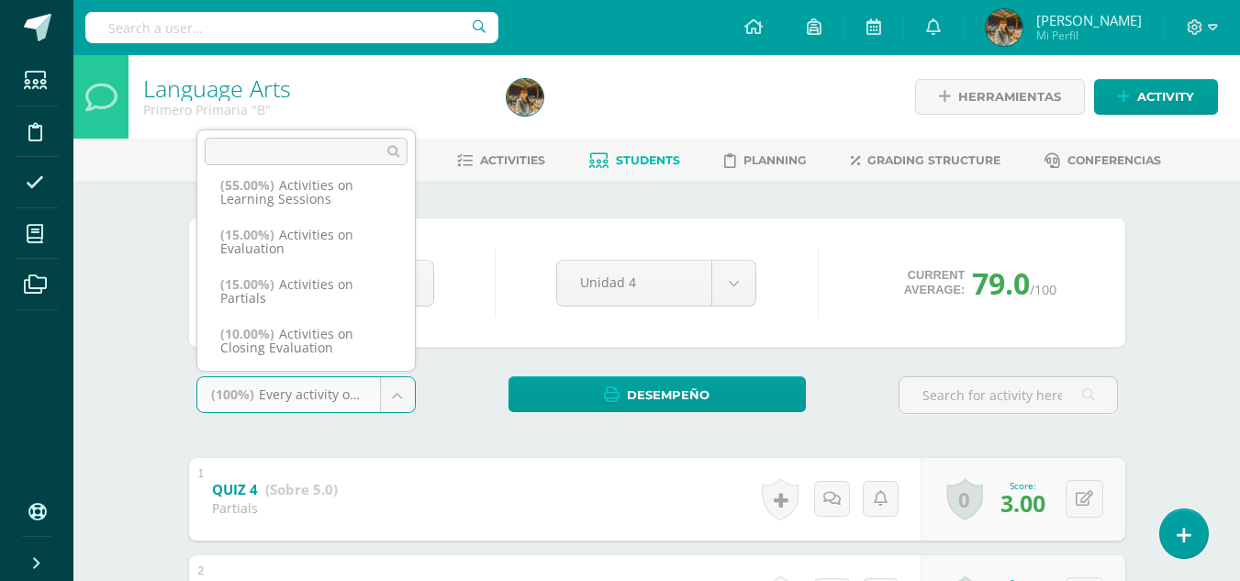
scroll to position [114, 0]
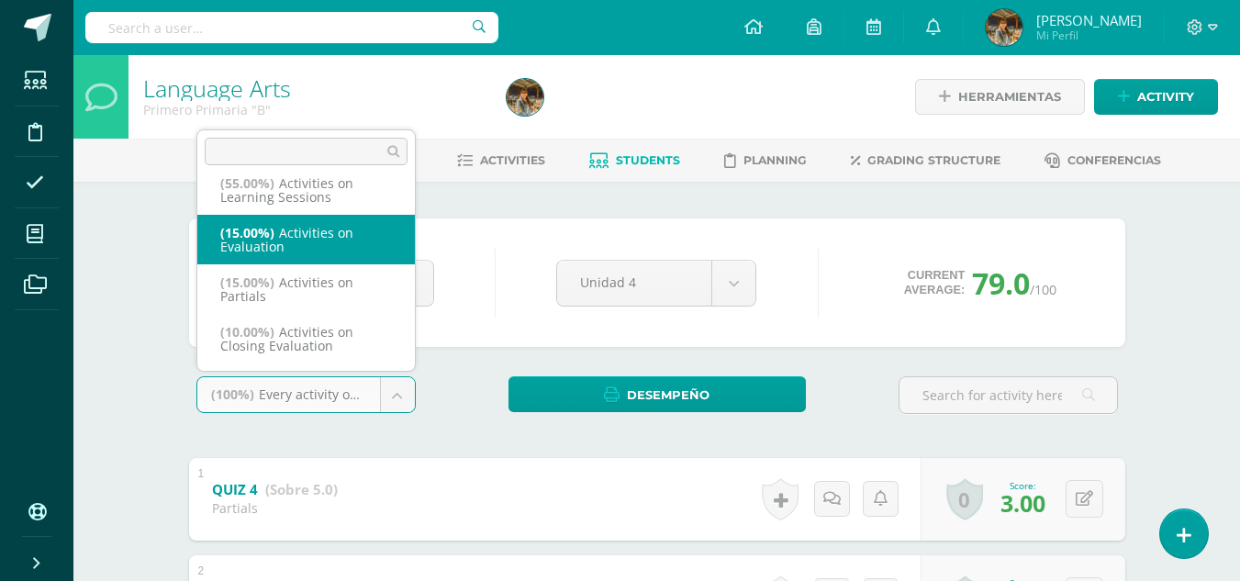
select select "223020"
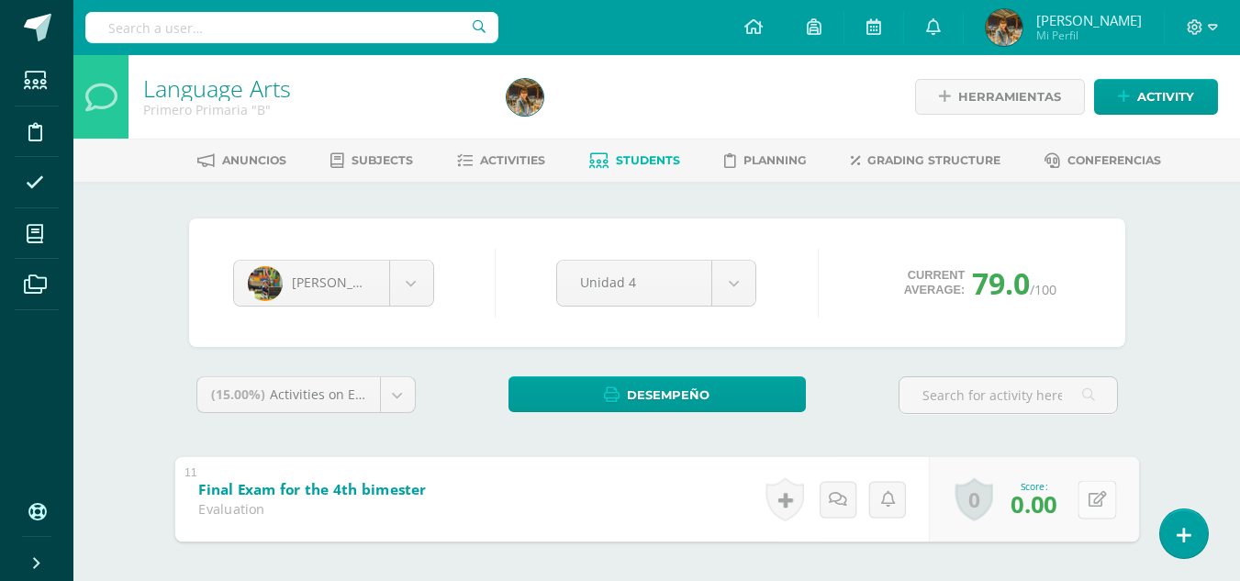
click at [1086, 505] on button at bounding box center [1097, 499] width 39 height 39
click at [989, 507] on input "0.00" at bounding box center [971, 504] width 73 height 37
drag, startPoint x: 989, startPoint y: 507, endPoint x: 950, endPoint y: 507, distance: 38.6
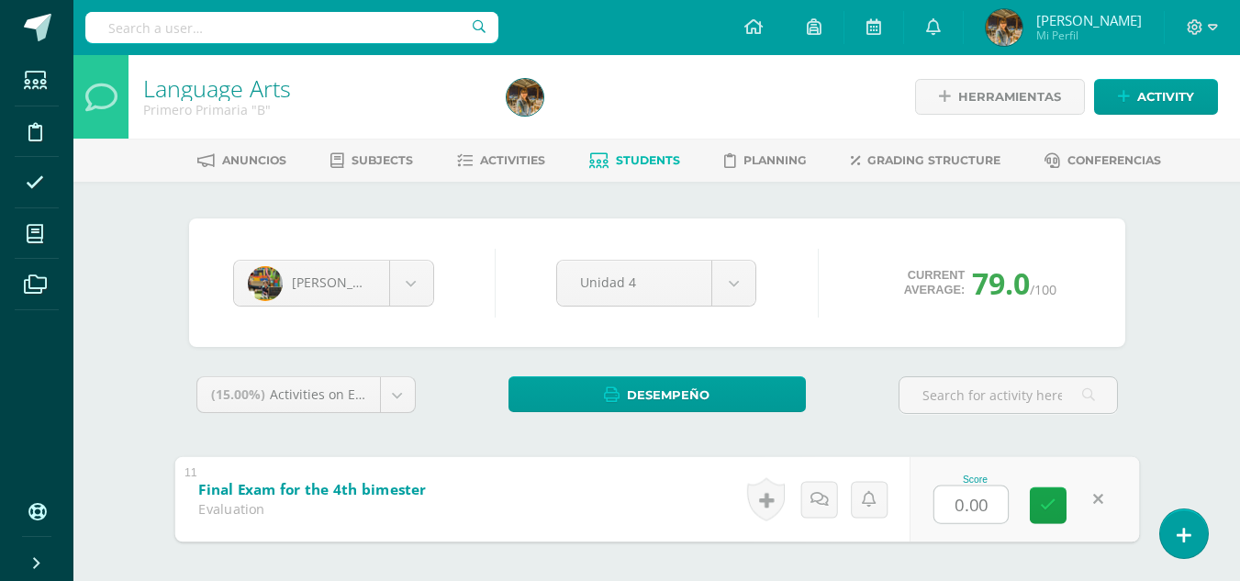
click at [950, 507] on input "0.00" at bounding box center [971, 504] width 73 height 37
type input "20.00"
click at [1044, 509] on icon at bounding box center [1048, 506] width 17 height 16
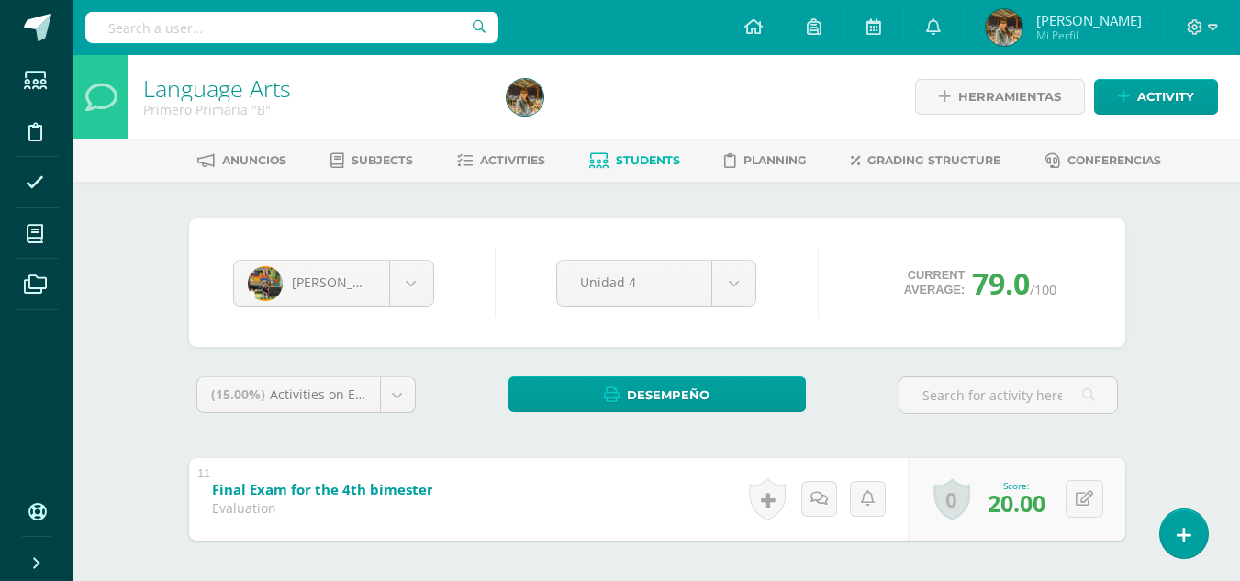
drag, startPoint x: 1044, startPoint y: 509, endPoint x: 1252, endPoint y: 337, distance: 270.0
click at [1240, 337] on html "Students Discipline Attendance My courses Archivos Soporte Help Reportar un pro…" at bounding box center [620, 335] width 1240 height 671
click at [1182, 352] on div "Language Arts Primero Primaria "B" Herramientas Detalle de asistencias Activity…" at bounding box center [656, 363] width 1167 height 616
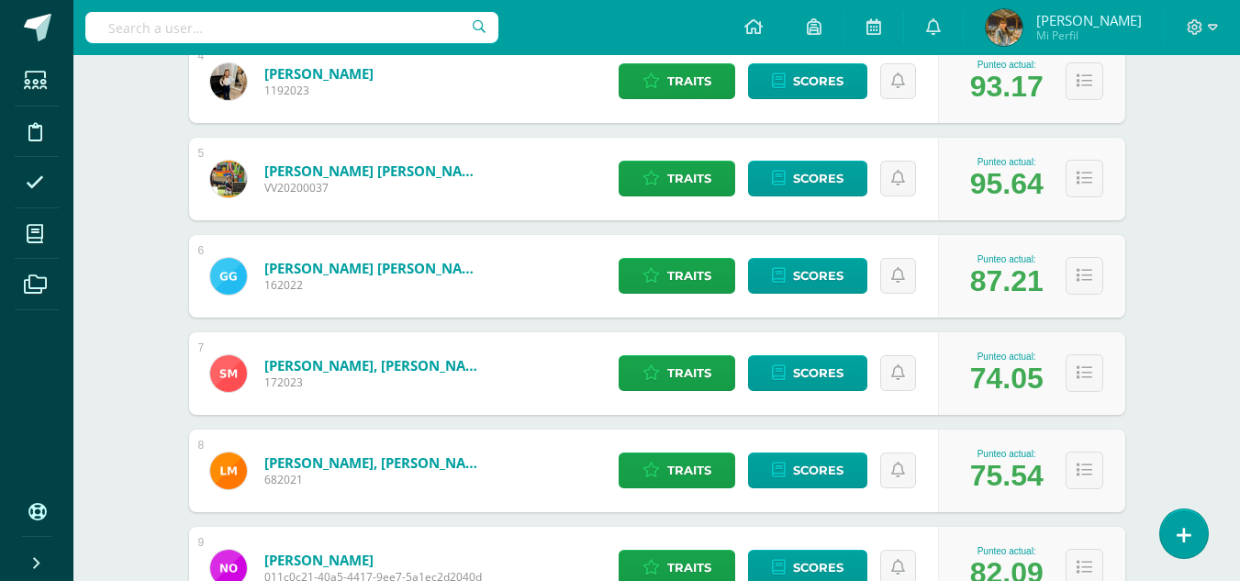
scroll to position [661, 0]
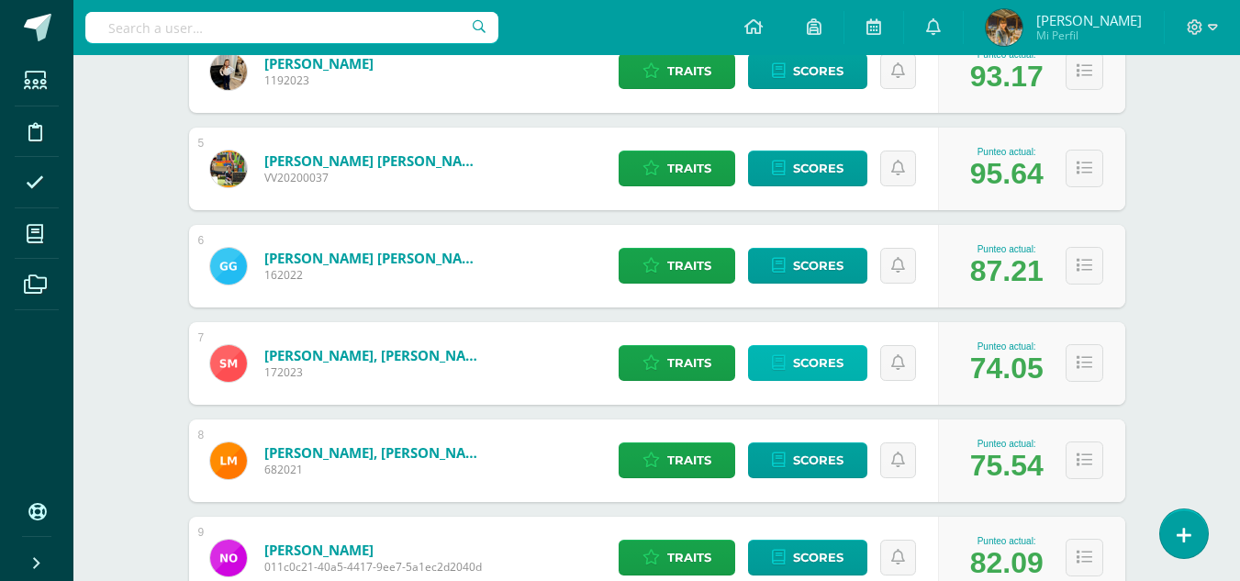
click at [812, 364] on span "Scores" at bounding box center [818, 363] width 50 height 34
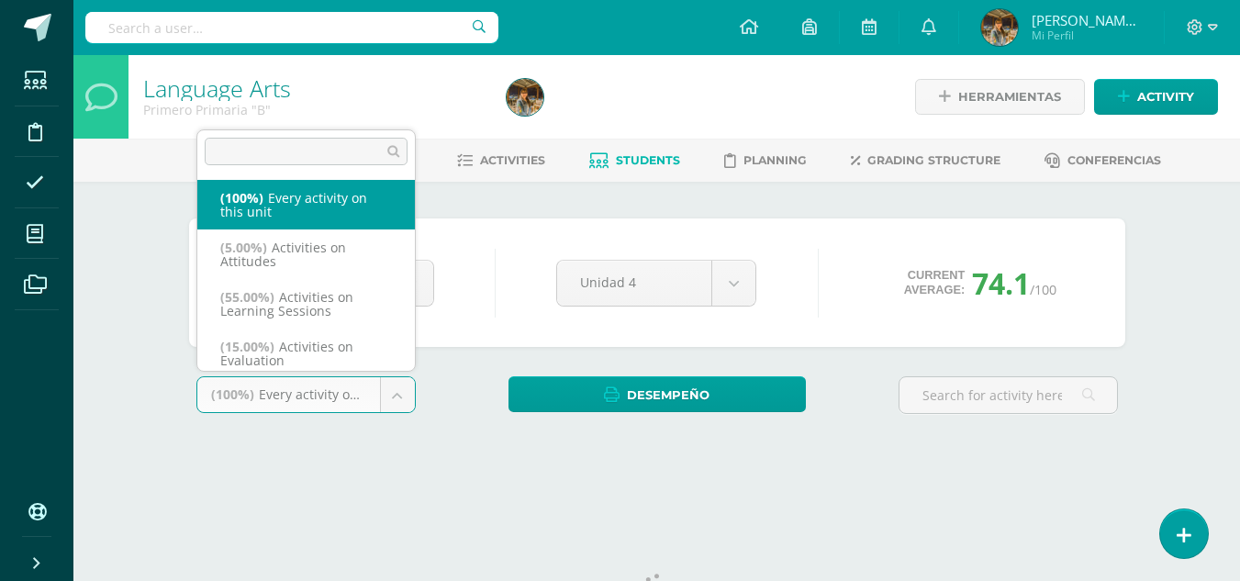
click at [400, 398] on body "Students Discipline Attendance My courses Archivos Soporte Help Reportar un pro…" at bounding box center [620, 247] width 1240 height 495
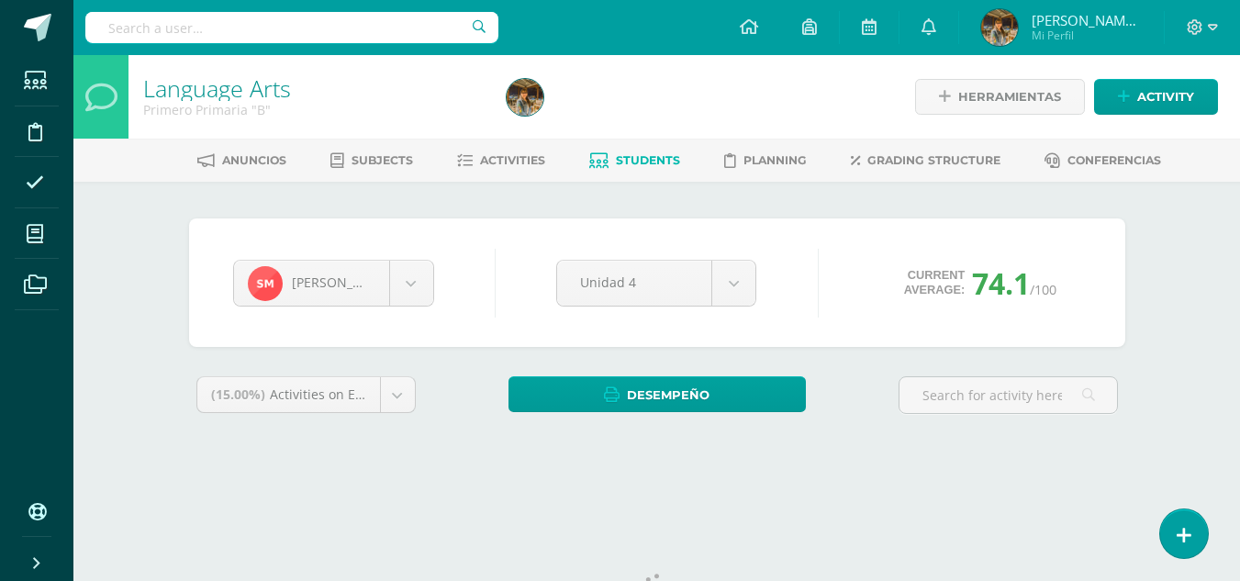
click at [876, 495] on html "Students Discipline Attendance My courses Archivos Soporte Help Reportar un pro…" at bounding box center [620, 247] width 1240 height 495
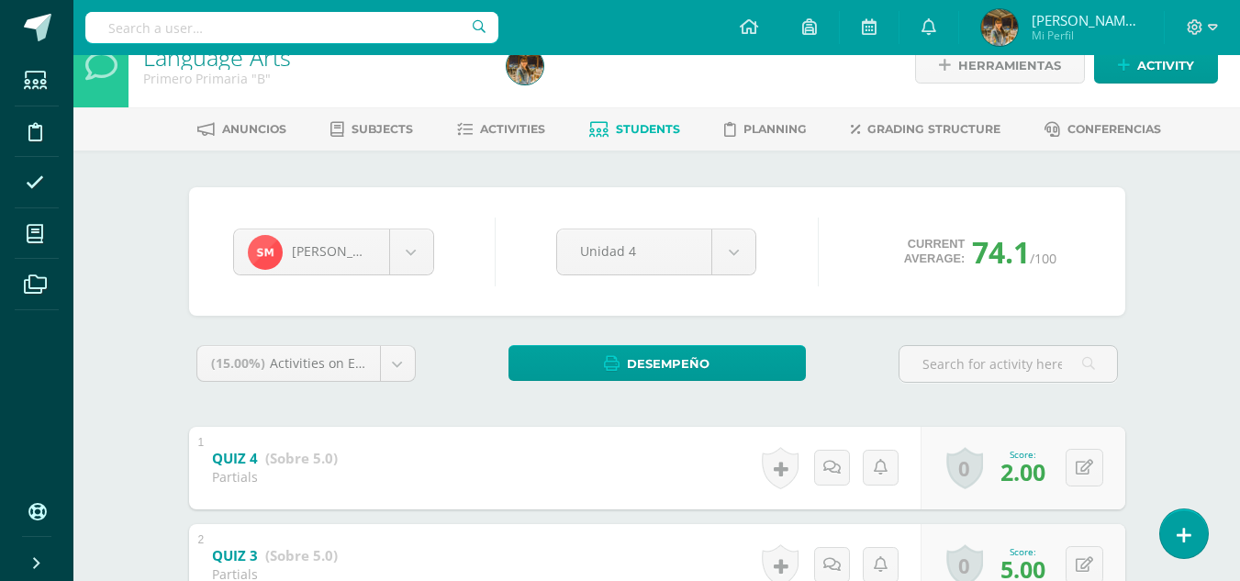
scroll to position [0, 0]
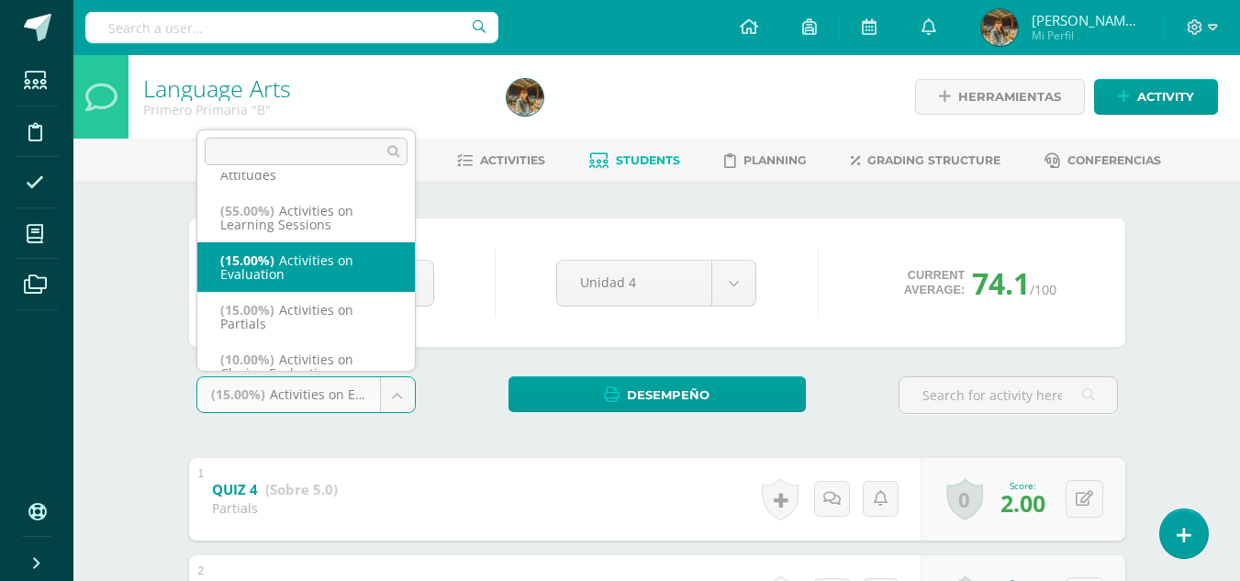
scroll to position [7, 0]
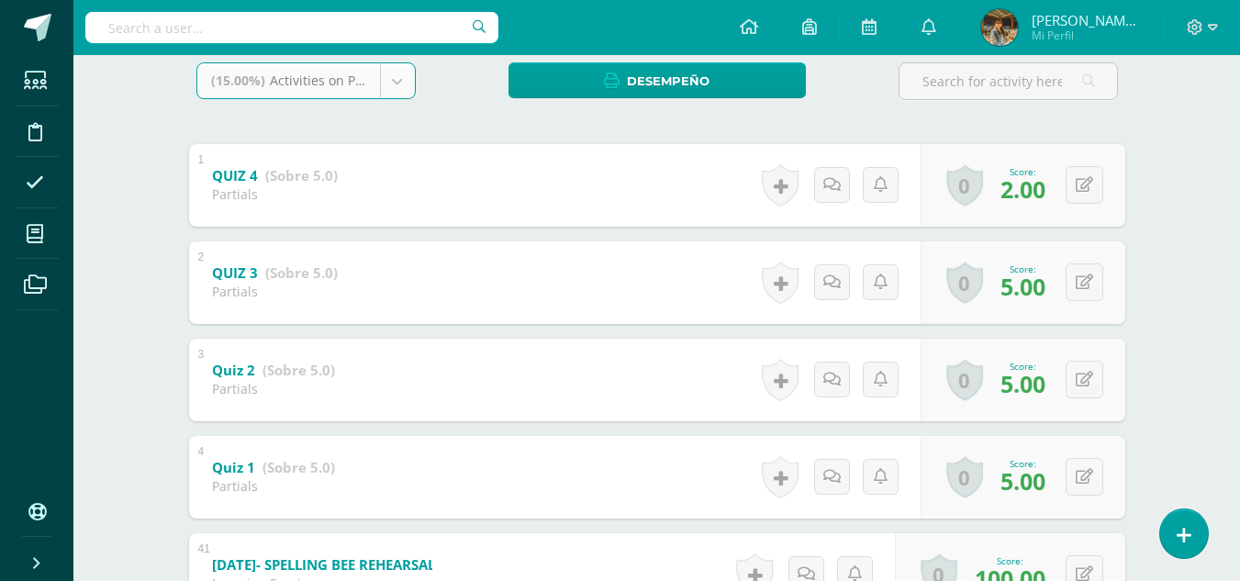
scroll to position [57, 0]
click at [396, 80] on body "Students Discipline Attendance My courses Archivos Soporte Help Reportar un pro…" at bounding box center [620, 212] width 1240 height 1052
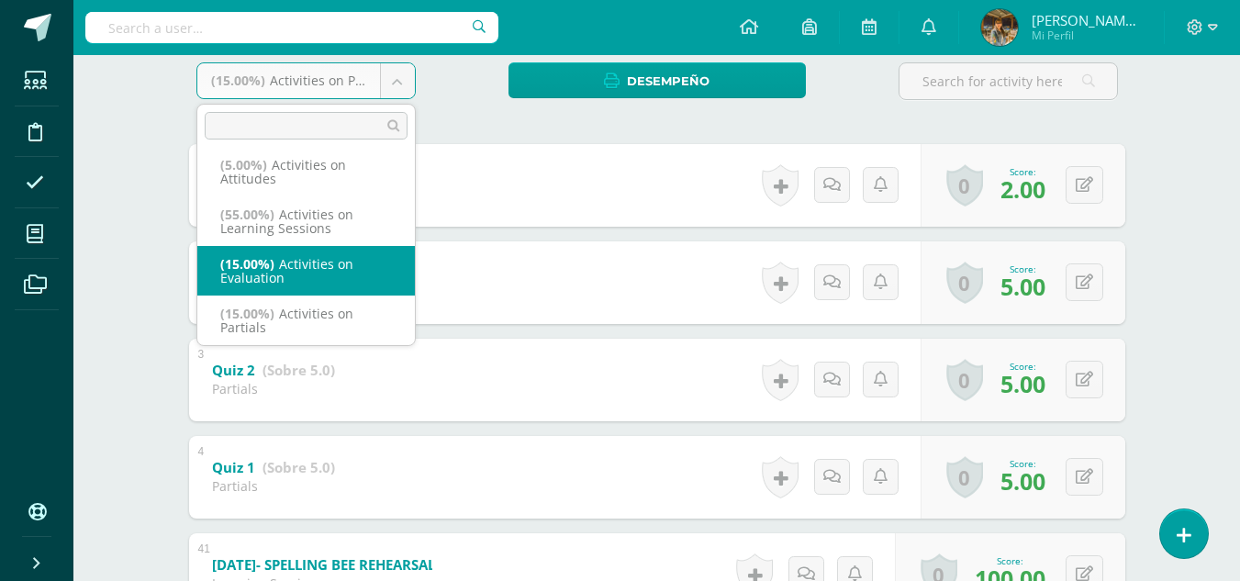
select select "223020"
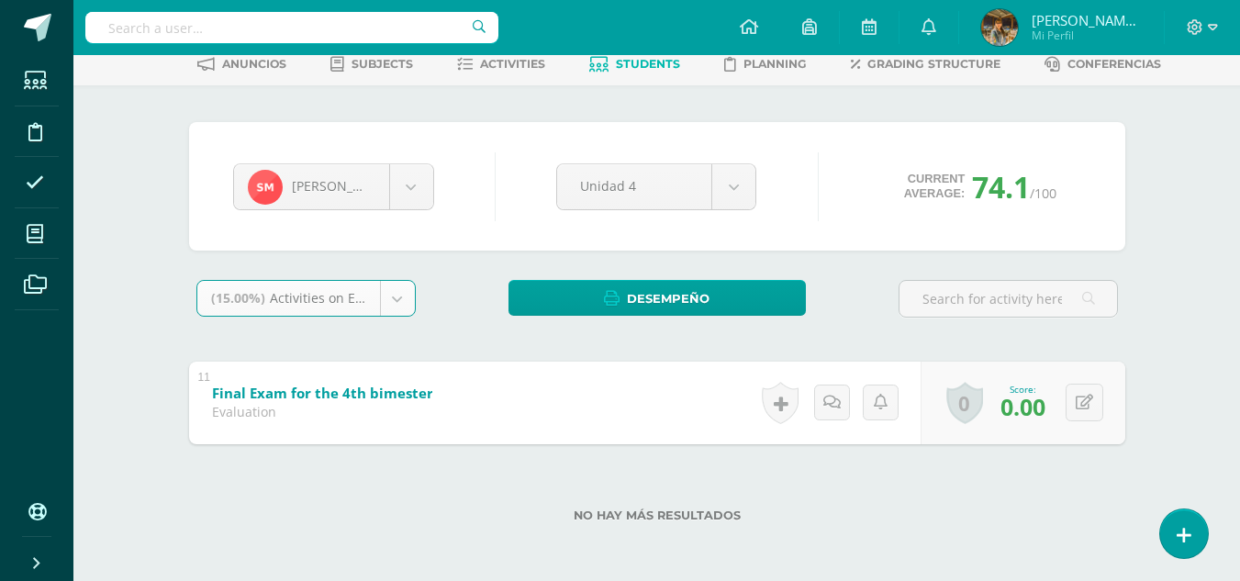
scroll to position [96, 0]
click at [1081, 413] on button at bounding box center [1085, 403] width 38 height 38
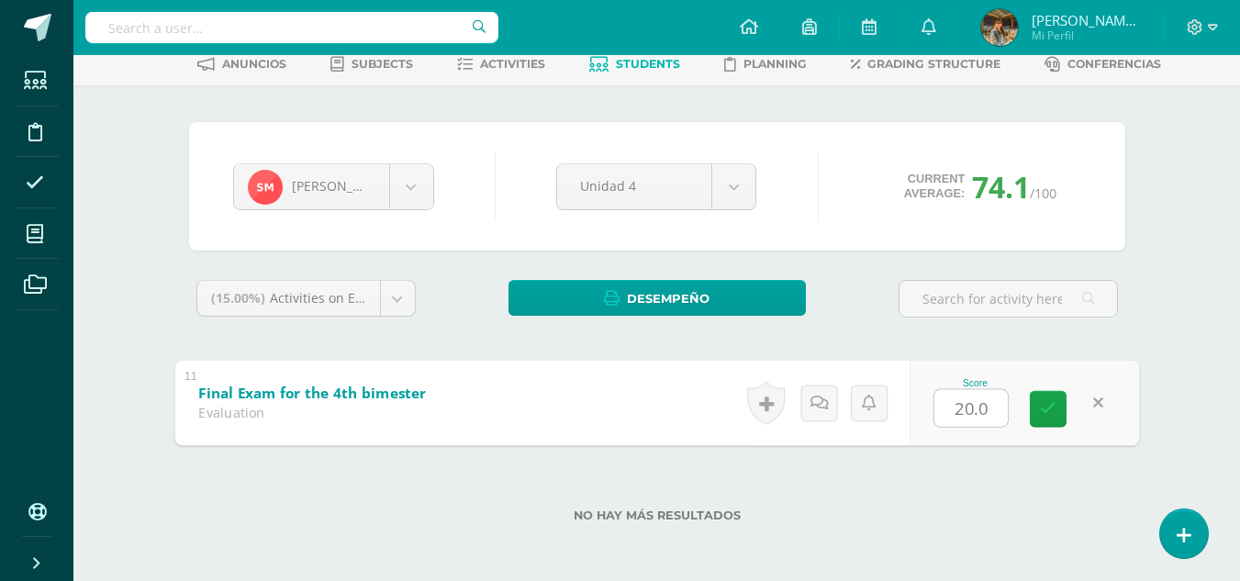
type input "20.00"
click at [1054, 415] on icon at bounding box center [1048, 409] width 17 height 16
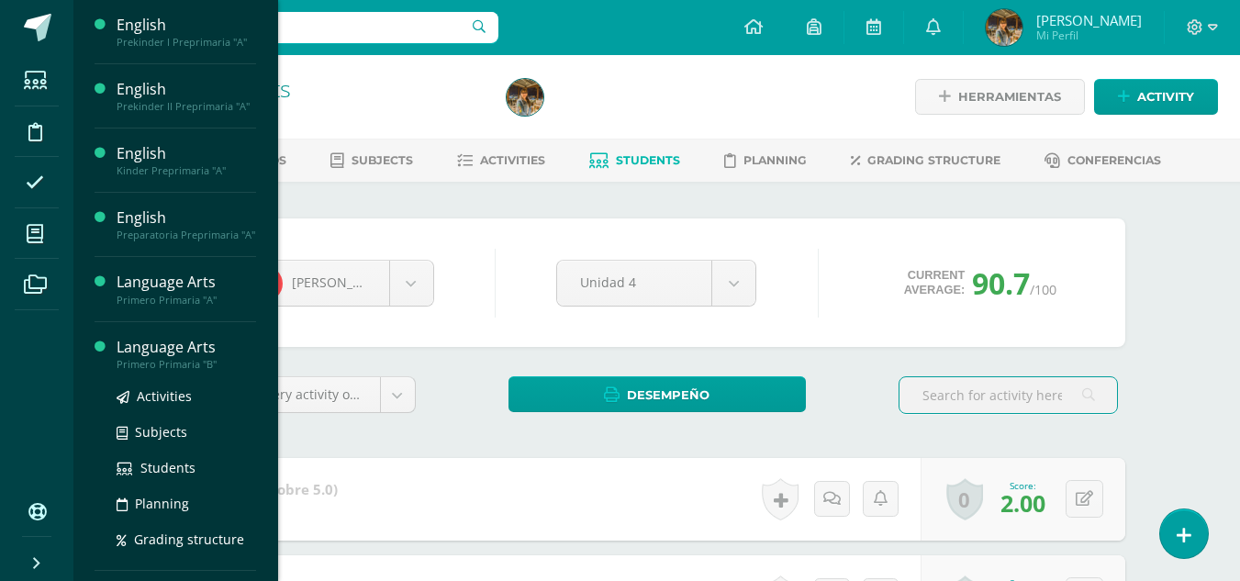
click at [155, 350] on div "Language Arts" at bounding box center [187, 347] width 140 height 21
click at [152, 398] on span "Activities" at bounding box center [164, 395] width 55 height 17
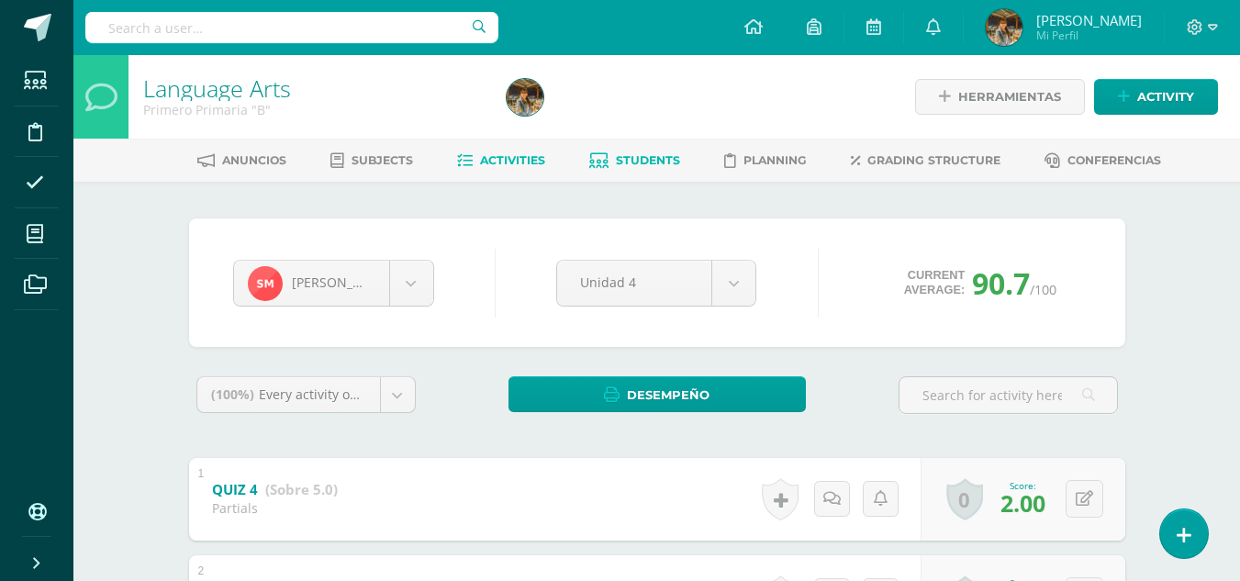
click at [506, 162] on span "Activities" at bounding box center [512, 160] width 65 height 14
click at [769, 79] on div at bounding box center [684, 97] width 371 height 84
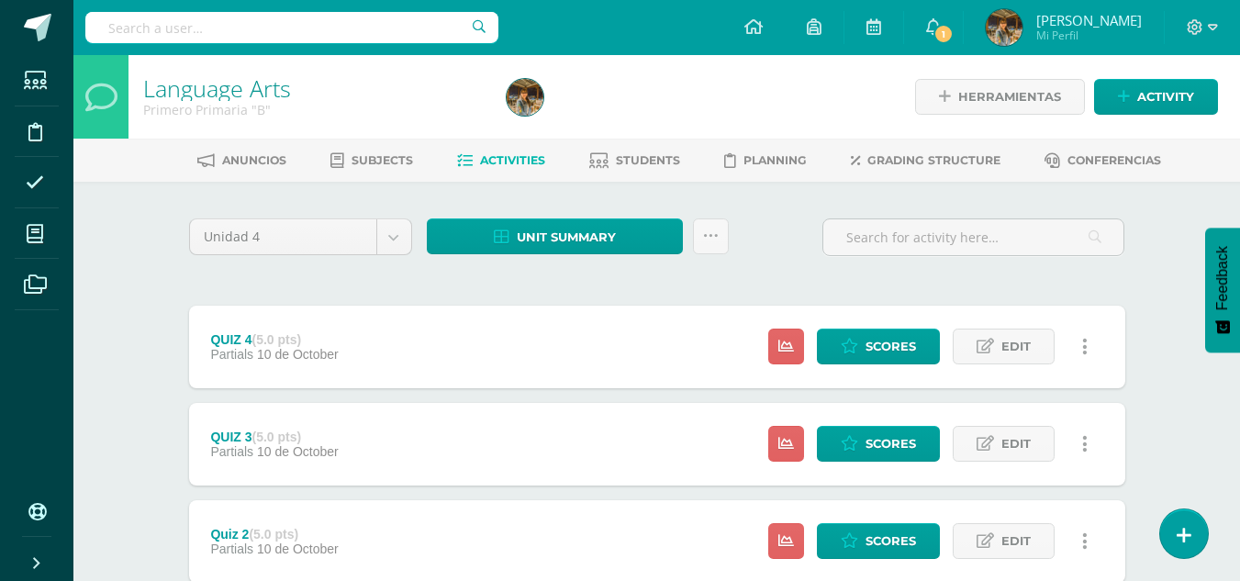
click at [652, 162] on span "Students" at bounding box center [648, 160] width 64 height 14
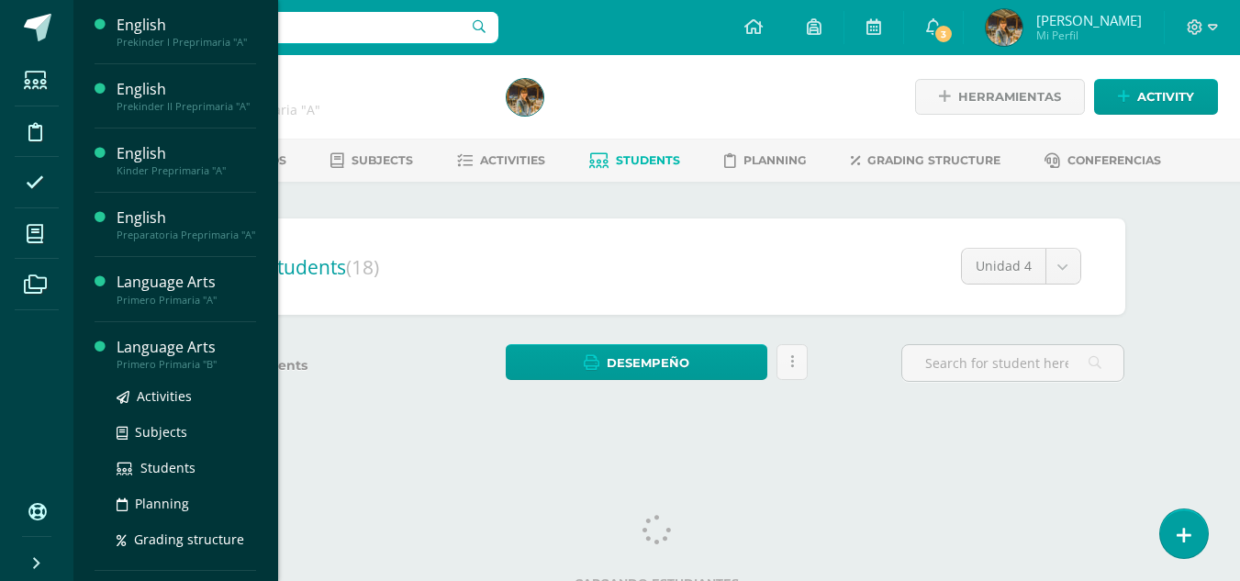
click at [148, 354] on div "Language Arts" at bounding box center [187, 347] width 140 height 21
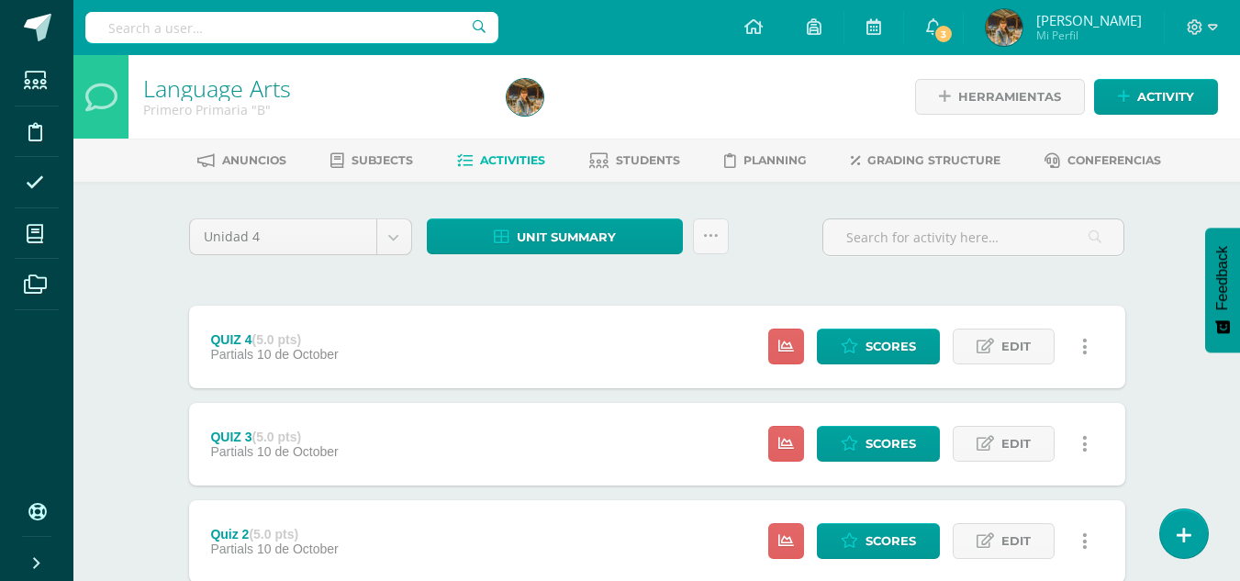
click at [520, 164] on span "Activities" at bounding box center [512, 160] width 65 height 14
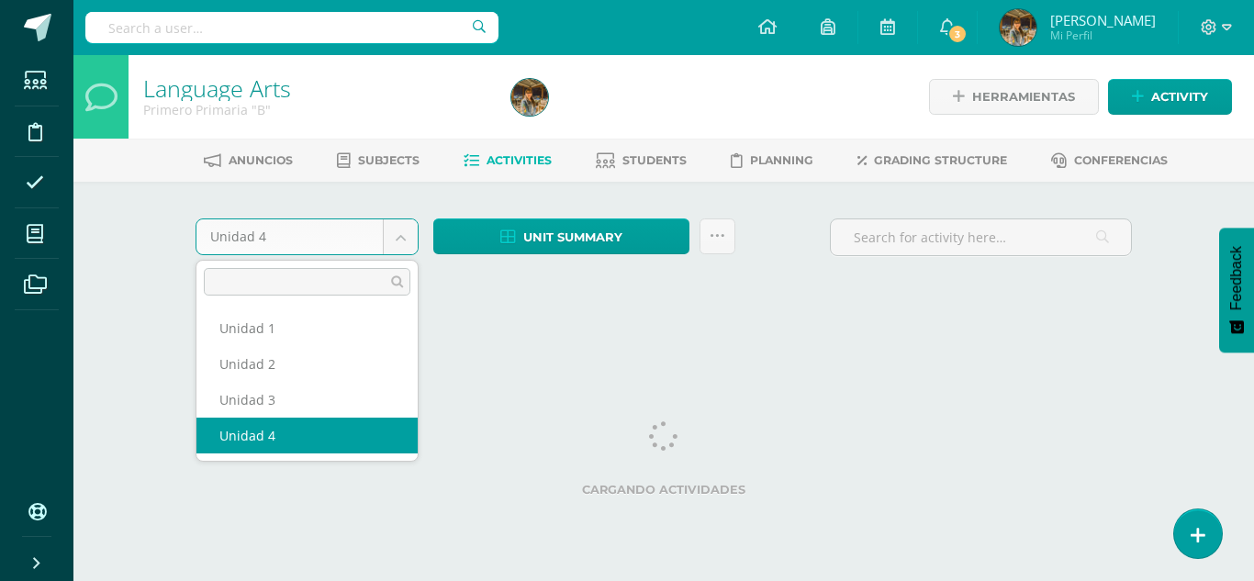
click at [404, 244] on body "Students Discipline Attendance My courses Archivos Soporte Help Reportar un pro…" at bounding box center [627, 171] width 1254 height 342
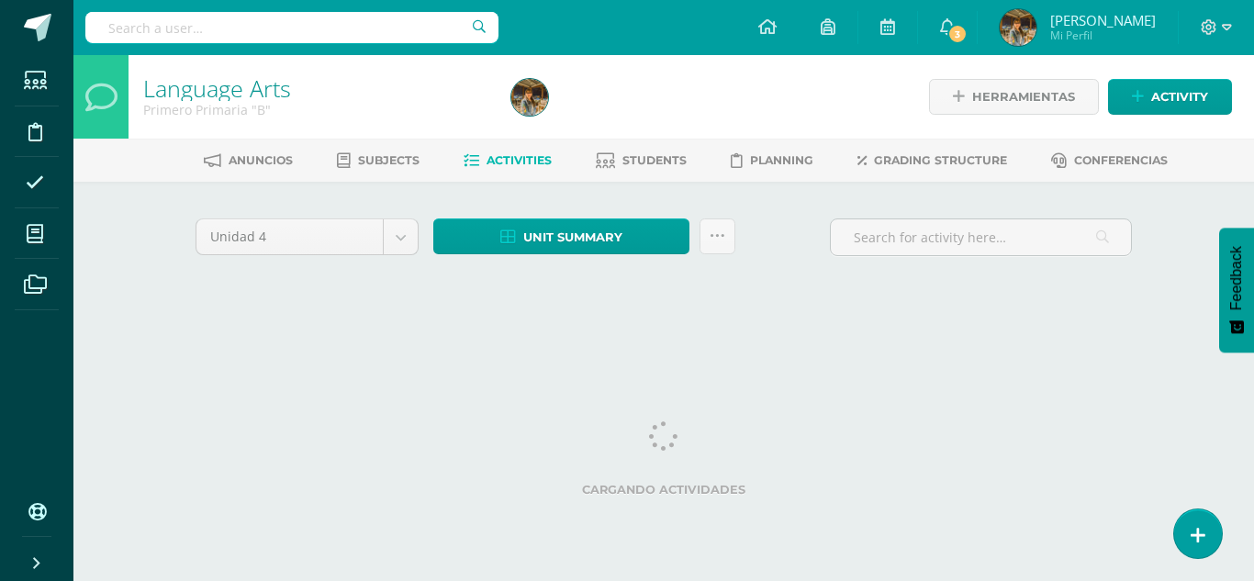
click at [475, 321] on body "Students Discipline Attendance My courses Archivos Soporte Help Reportar un pro…" at bounding box center [627, 171] width 1254 height 342
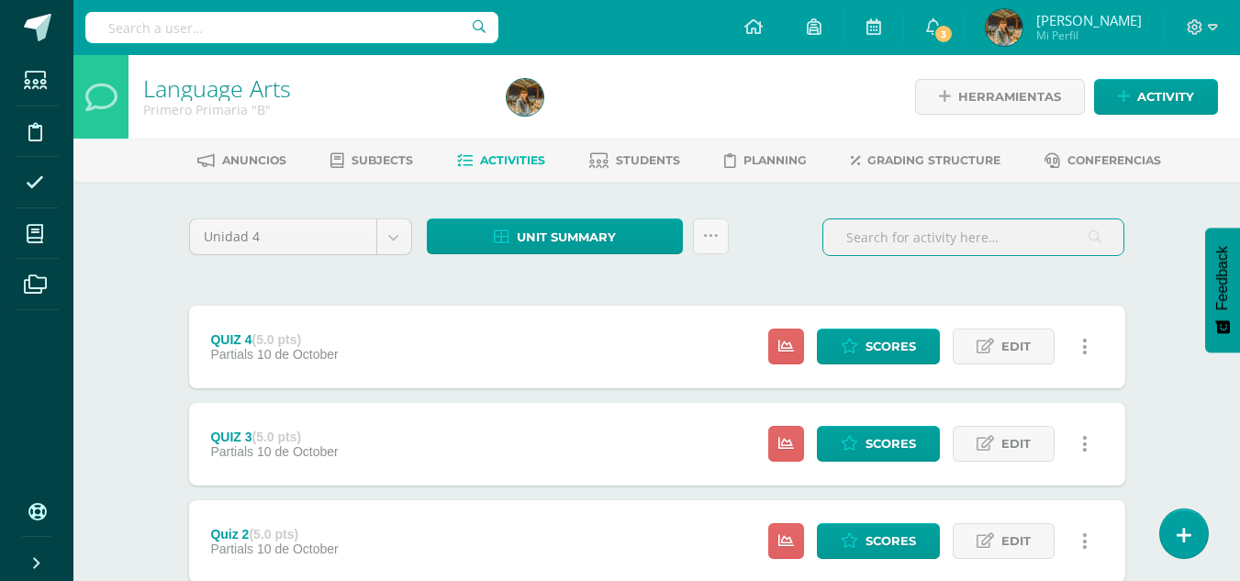
click at [905, 241] on input "text" at bounding box center [973, 237] width 300 height 36
type input "final"
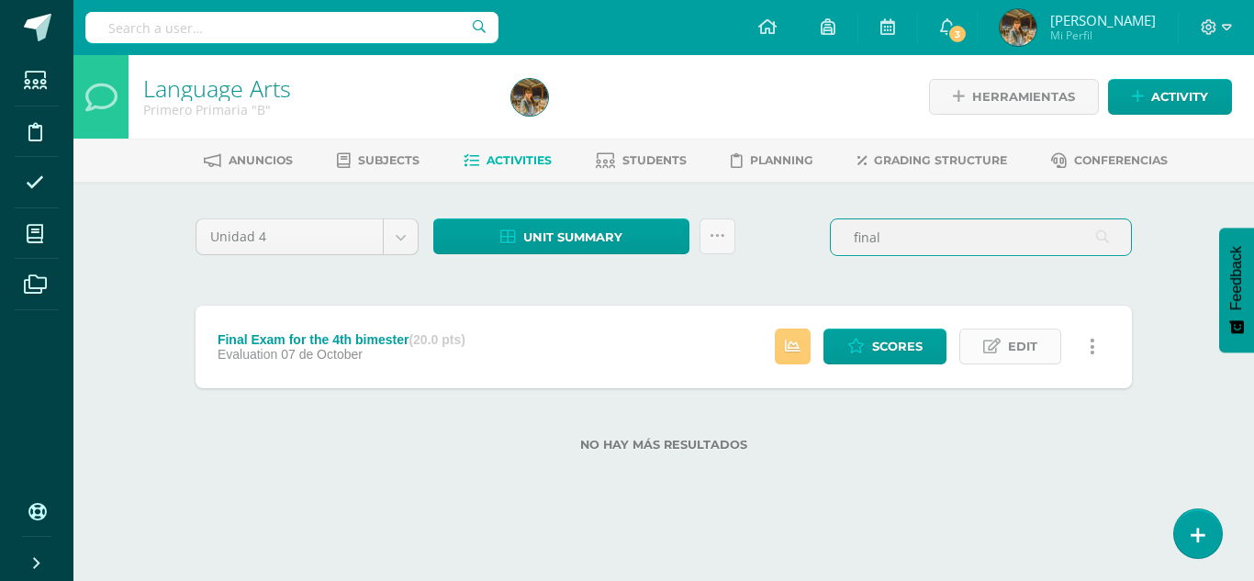
click at [1008, 353] on span "Edit" at bounding box center [1022, 347] width 29 height 34
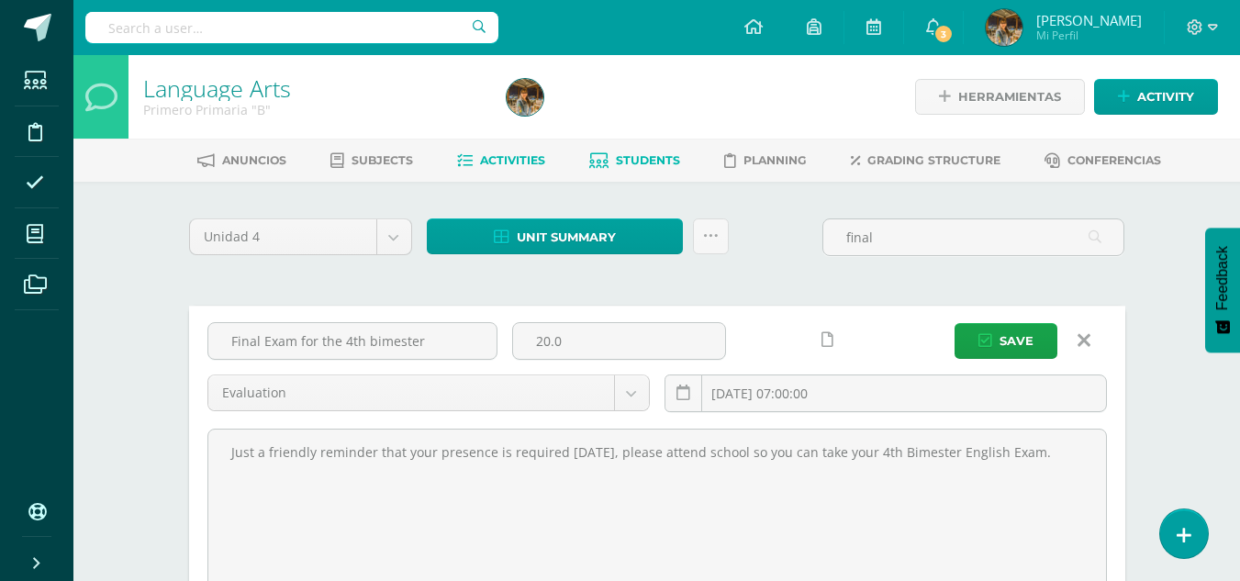
click at [639, 163] on span "Students" at bounding box center [648, 160] width 64 height 14
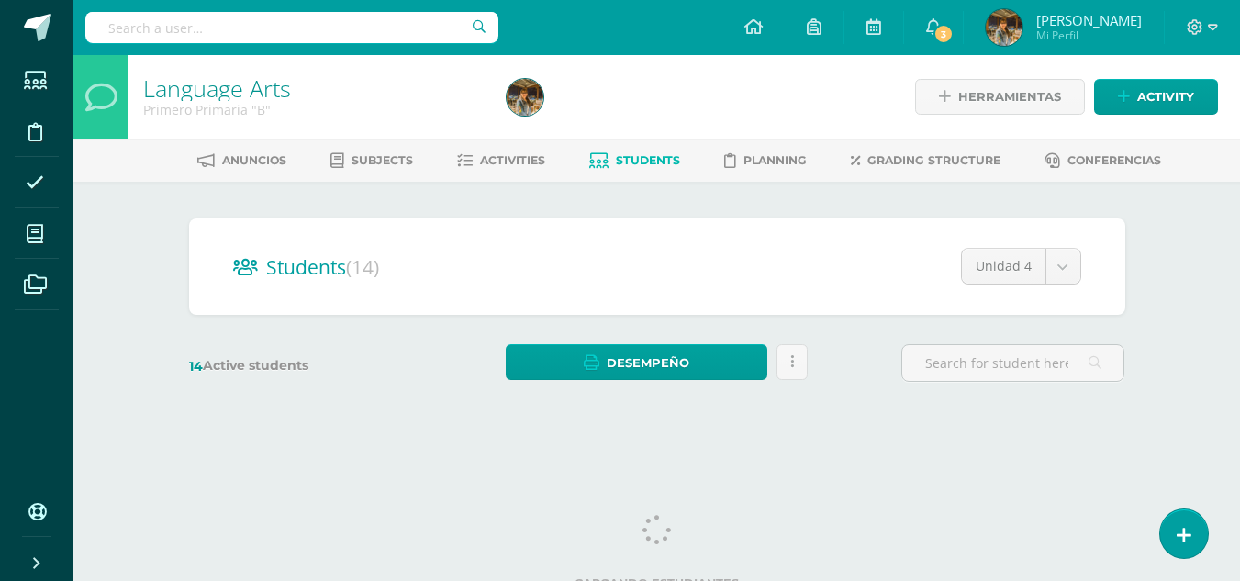
click at [1237, 272] on div "Language Arts Primero Primaria "B" Herramientas Detalle de asistencias Activity…" at bounding box center [656, 245] width 1167 height 381
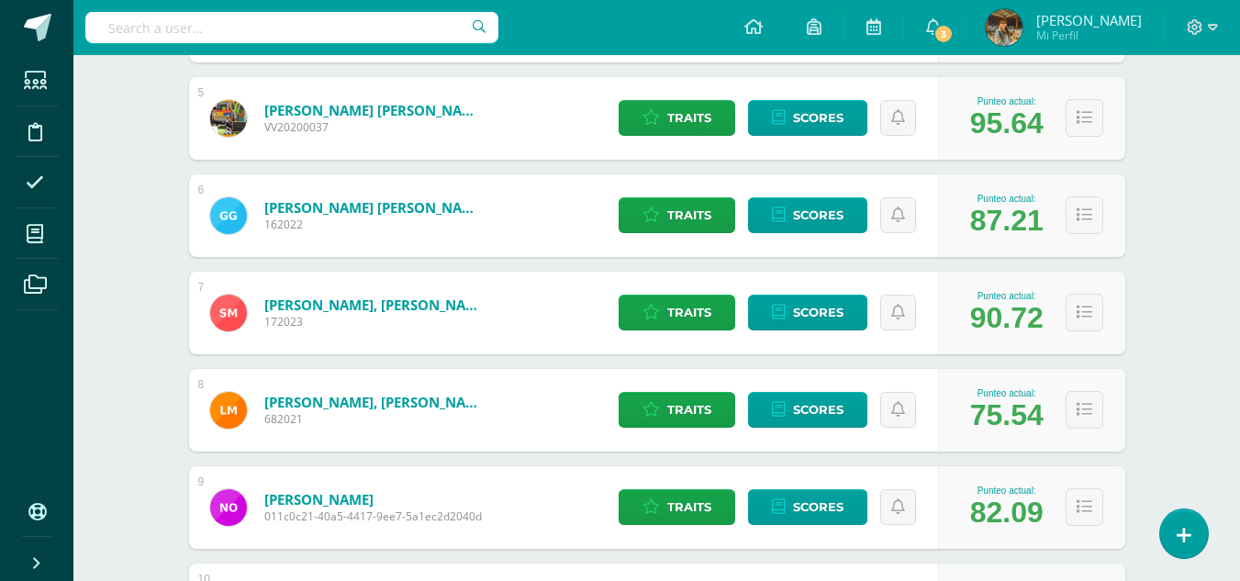
scroll to position [714, 0]
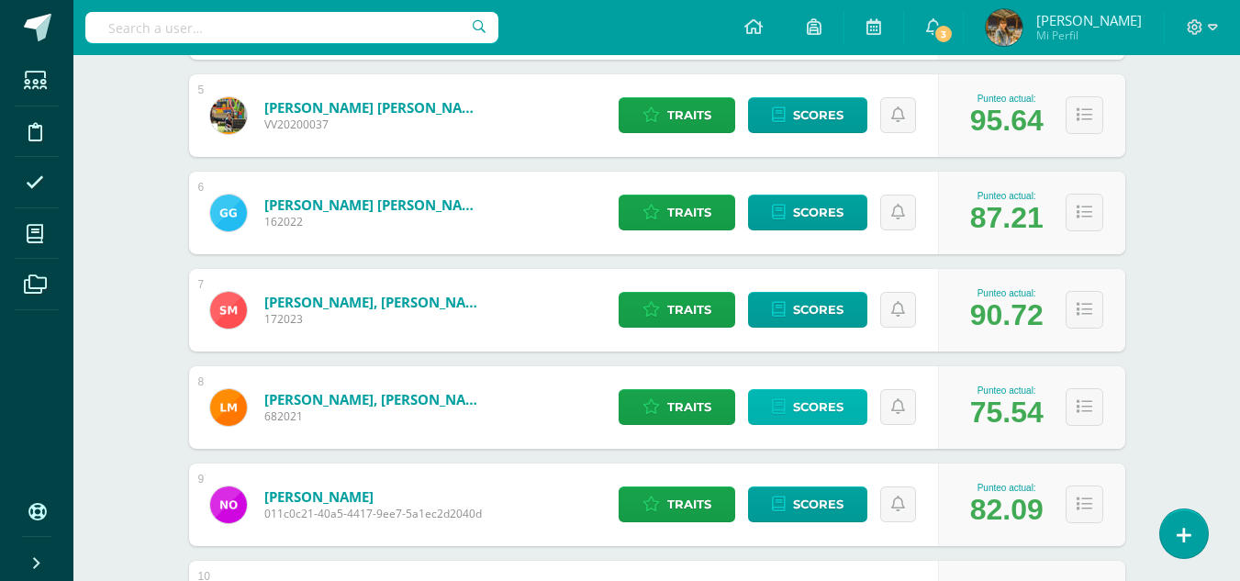
click at [826, 411] on span "Scores" at bounding box center [818, 407] width 50 height 34
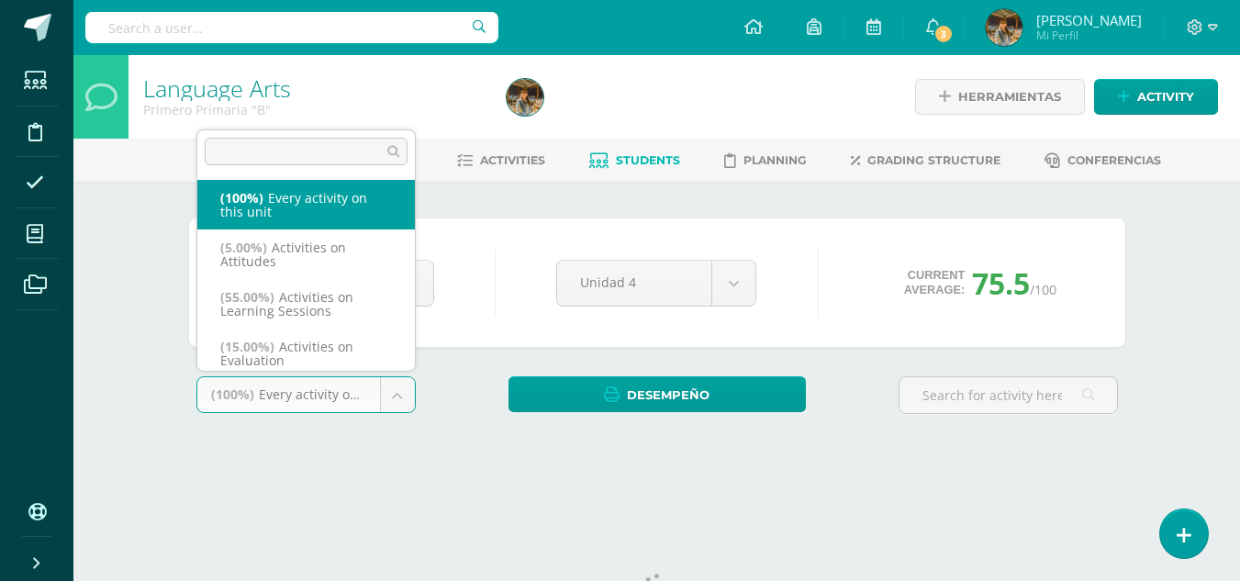
click at [393, 397] on body "Students Discipline Attendance My courses Archivos Soporte Help Reportar un pro…" at bounding box center [620, 247] width 1240 height 495
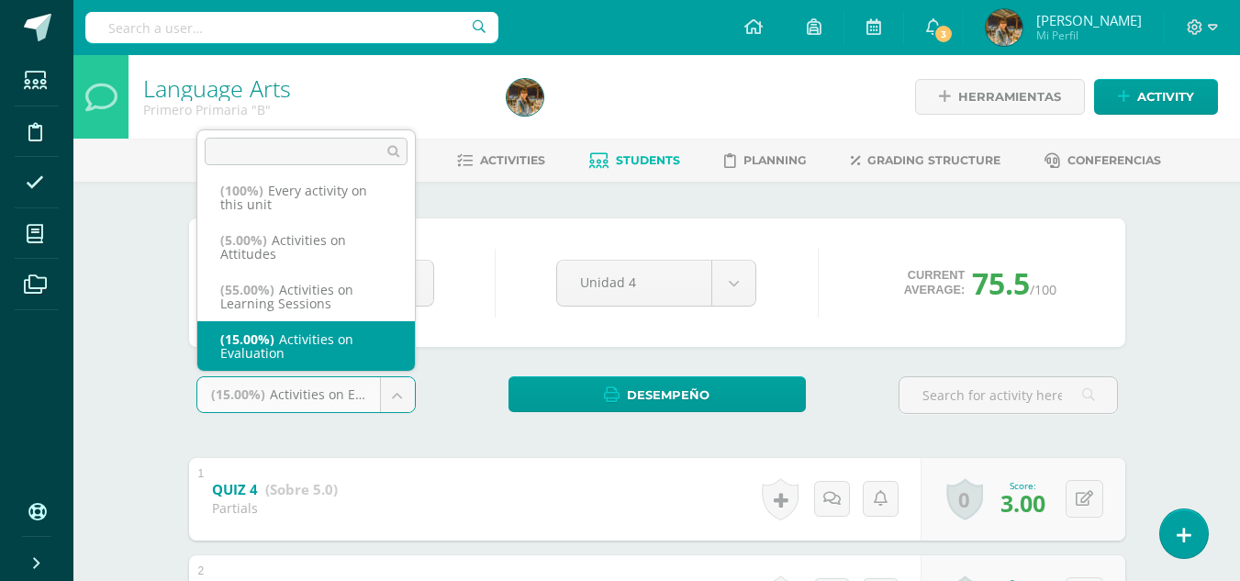
scroll to position [7, 0]
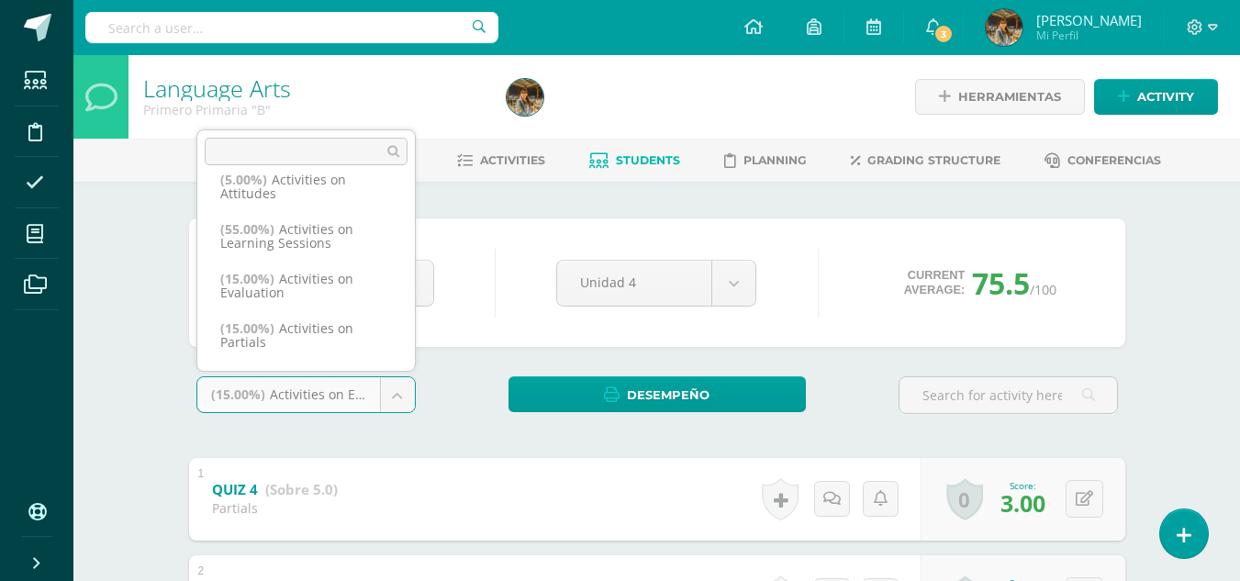
scroll to position [114, 0]
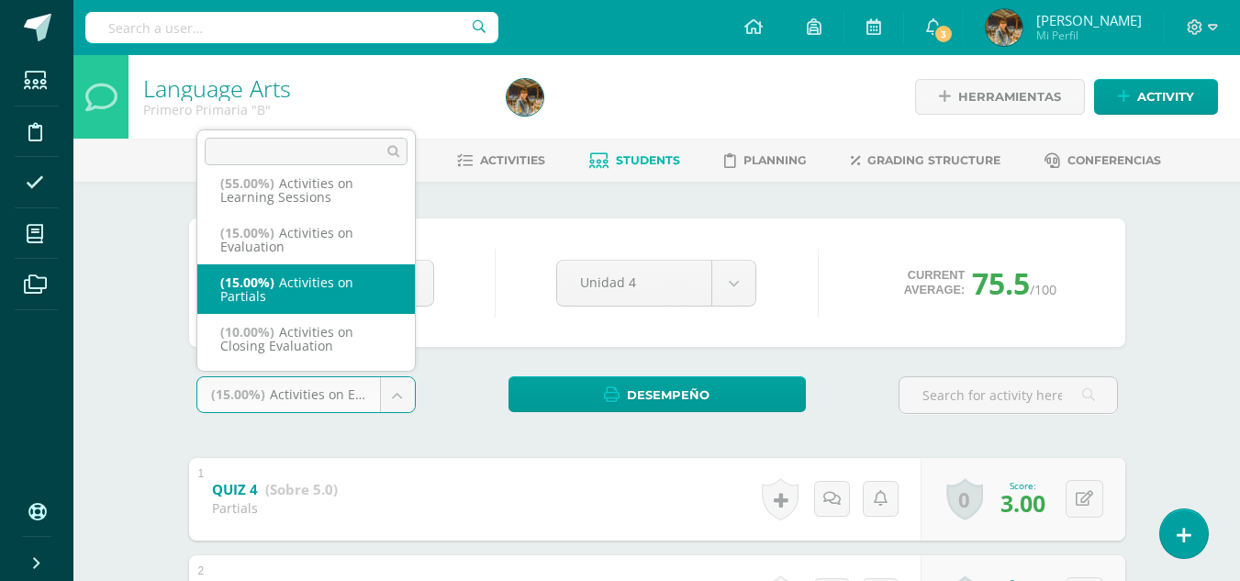
select select "223019"
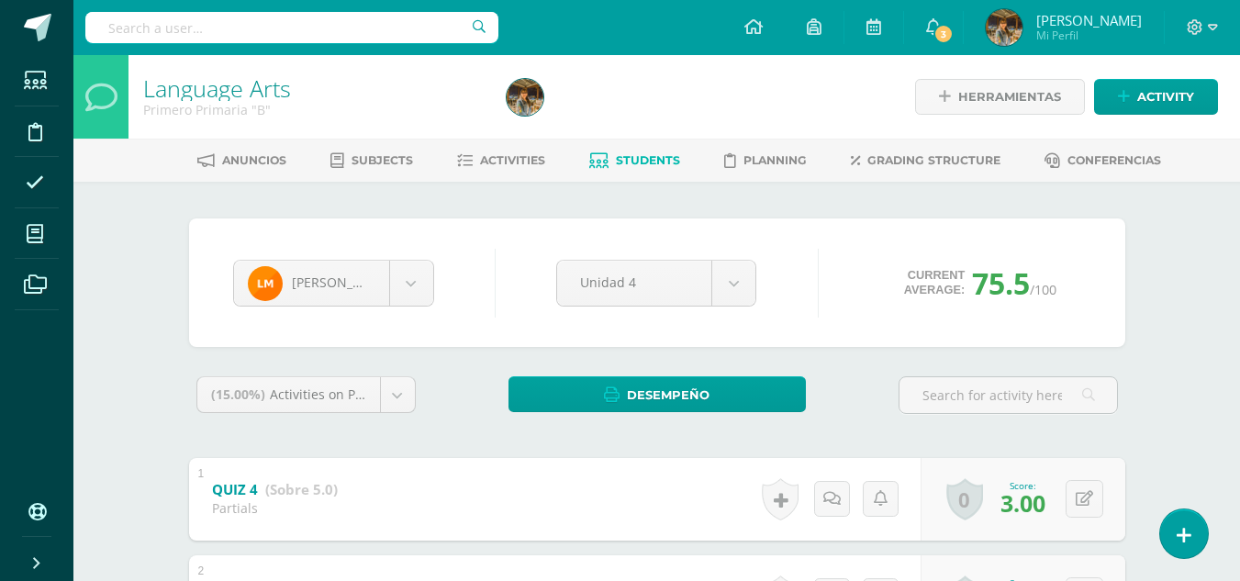
click at [1239, 195] on div "Language Arts Primero Primaria "B" Herramientas Detalle de asistencias Activity…" at bounding box center [656, 509] width 1167 height 908
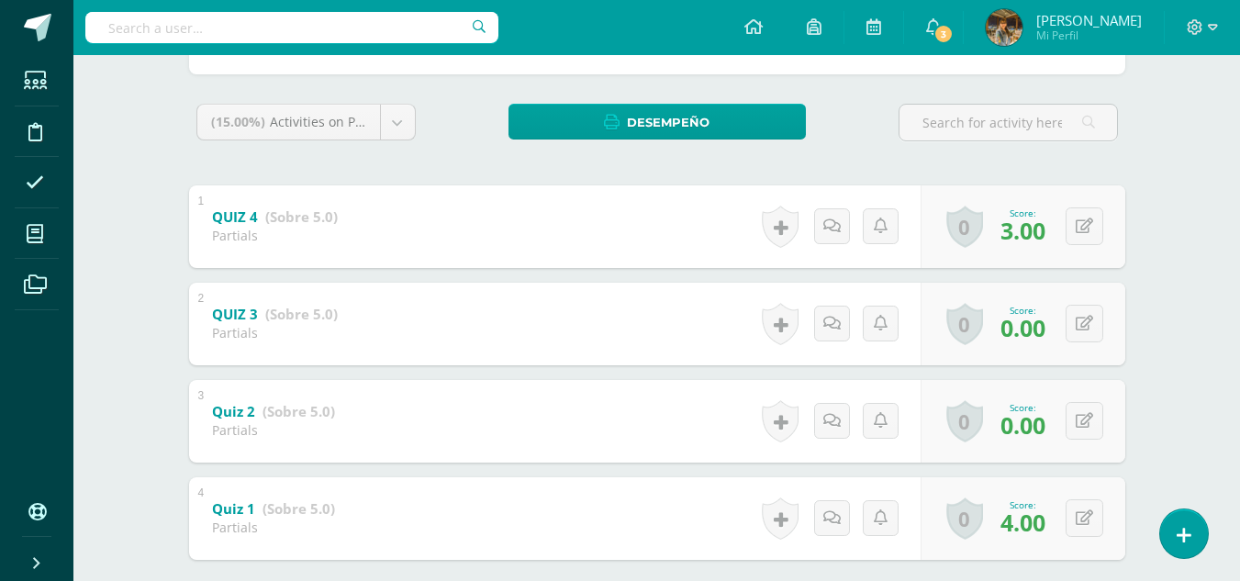
scroll to position [253, 0]
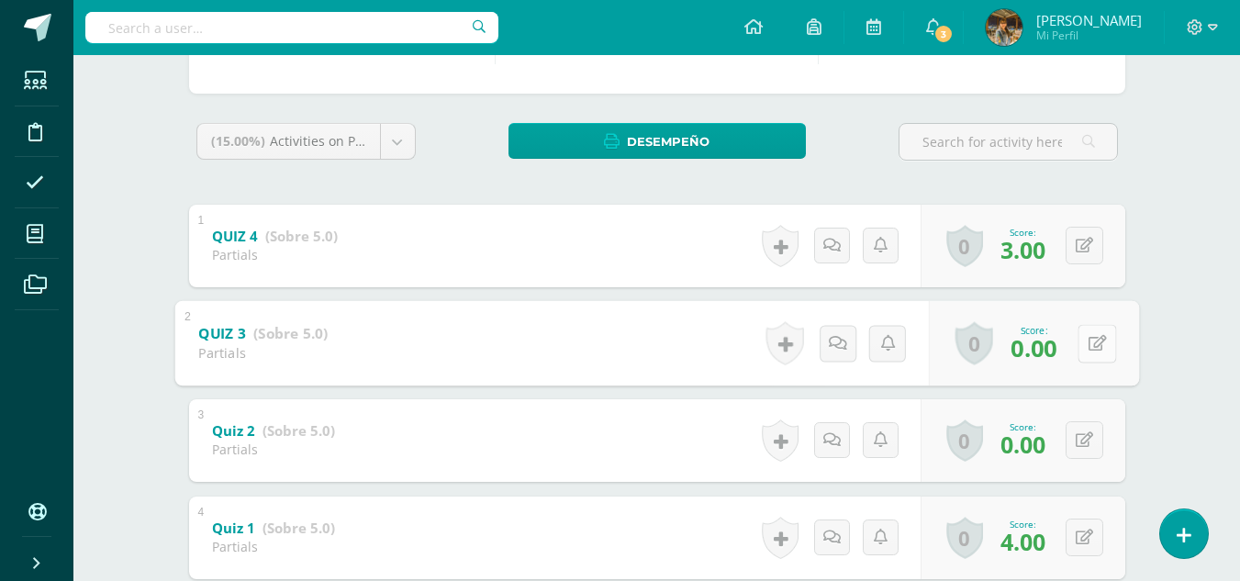
click at [1084, 345] on button at bounding box center [1097, 343] width 39 height 39
type input "3.00"
click at [1078, 443] on button at bounding box center [1085, 440] width 38 height 38
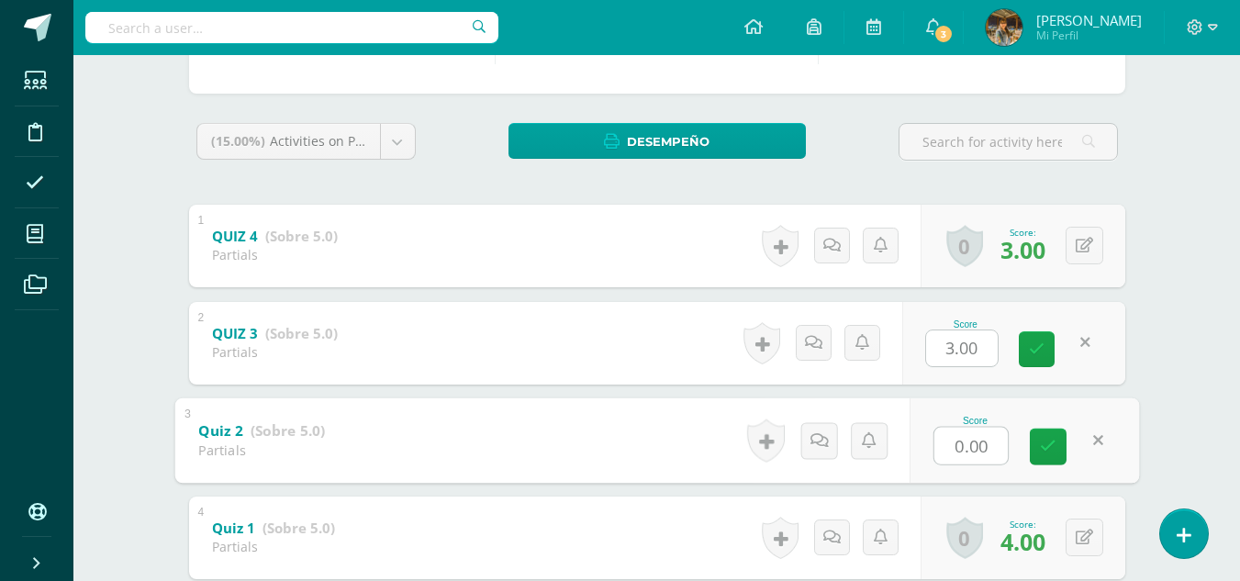
click at [987, 447] on input "0.00" at bounding box center [971, 445] width 73 height 37
drag, startPoint x: 987, startPoint y: 448, endPoint x: 939, endPoint y: 454, distance: 48.1
click at [939, 454] on input "0.00" at bounding box center [971, 445] width 73 height 37
type input "3.00"
click at [1051, 458] on link at bounding box center [1048, 446] width 37 height 37
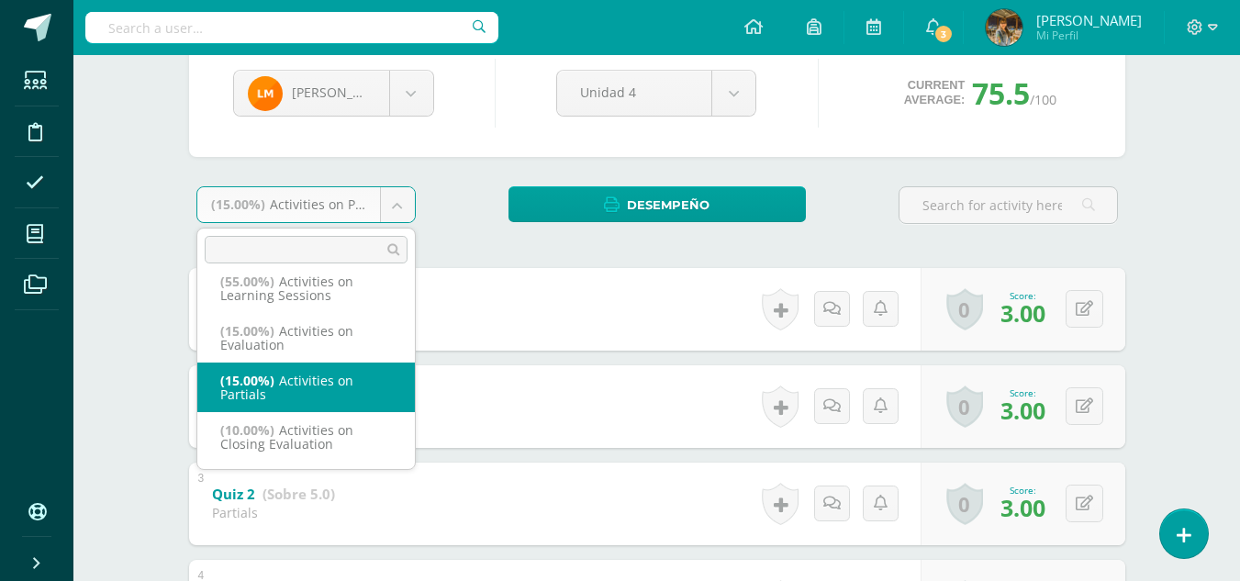
scroll to position [57, 0]
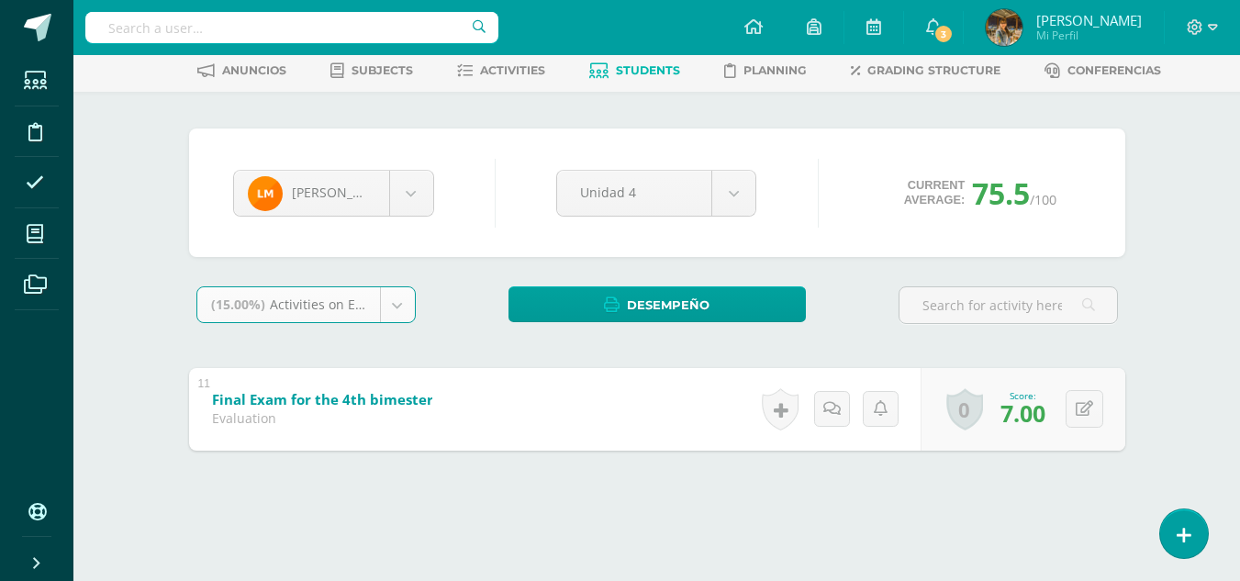
select select "223020"
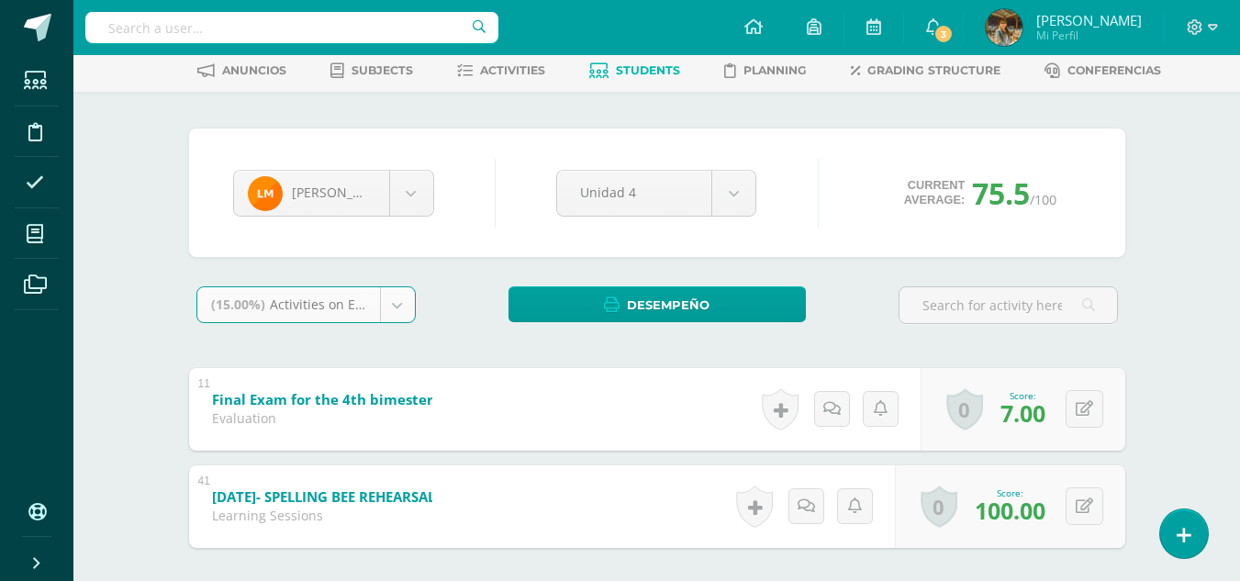
scroll to position [179, 0]
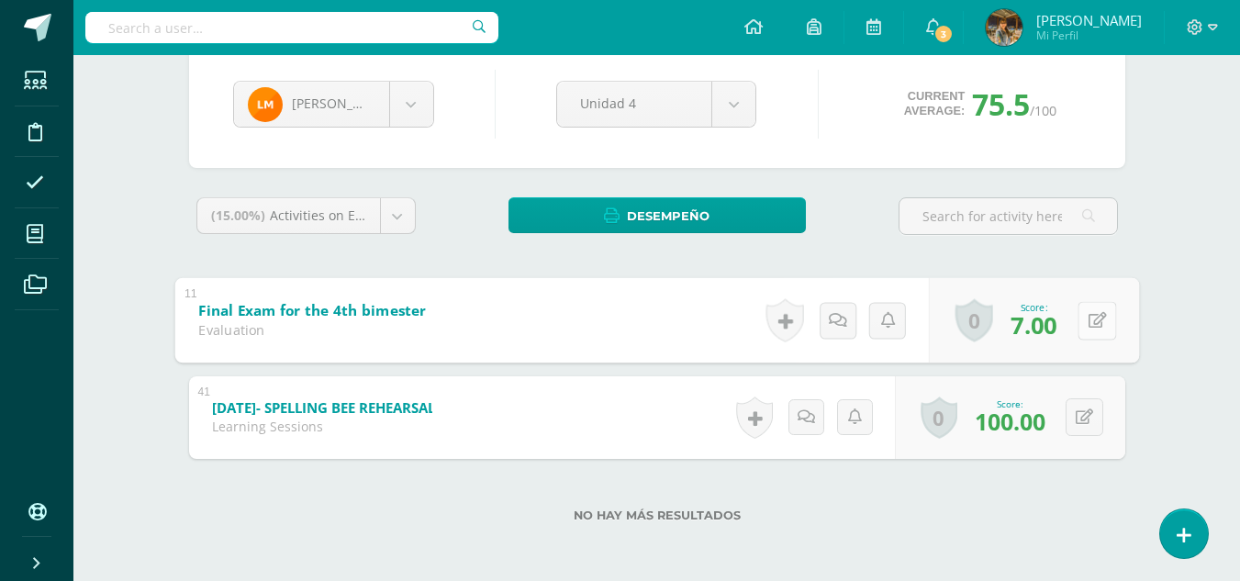
click at [1081, 324] on button at bounding box center [1097, 320] width 39 height 39
type input "20.00"
click at [1044, 330] on icon at bounding box center [1048, 327] width 17 height 16
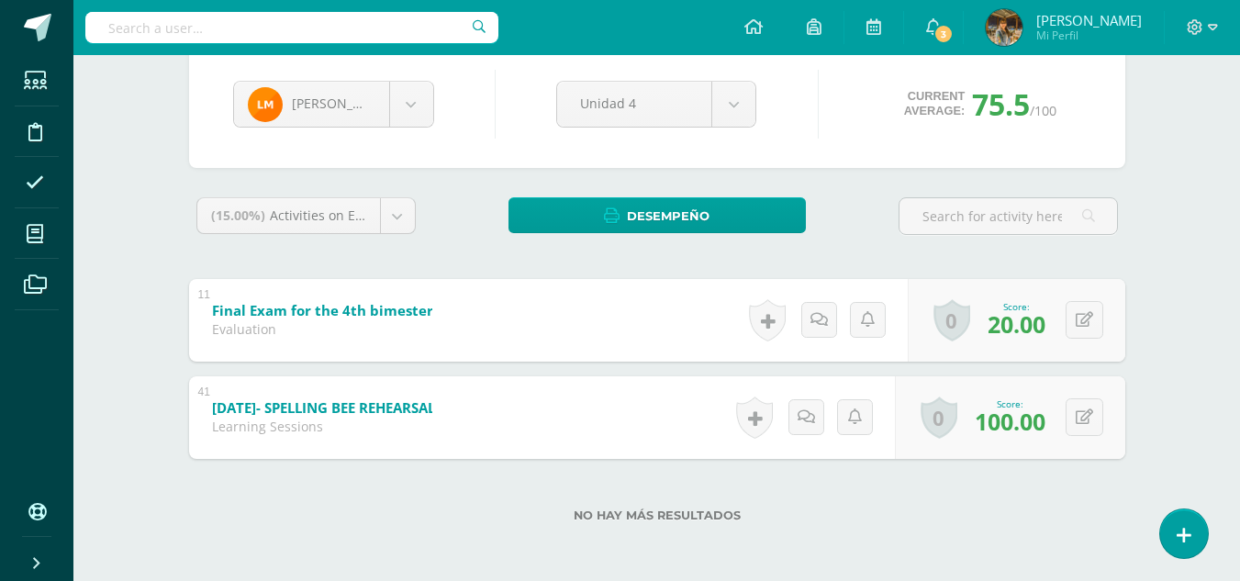
click at [1204, 281] on div "Language Arts Primero Primaria "B" Herramientas Detalle de asistencias Activity…" at bounding box center [656, 228] width 1167 height 705
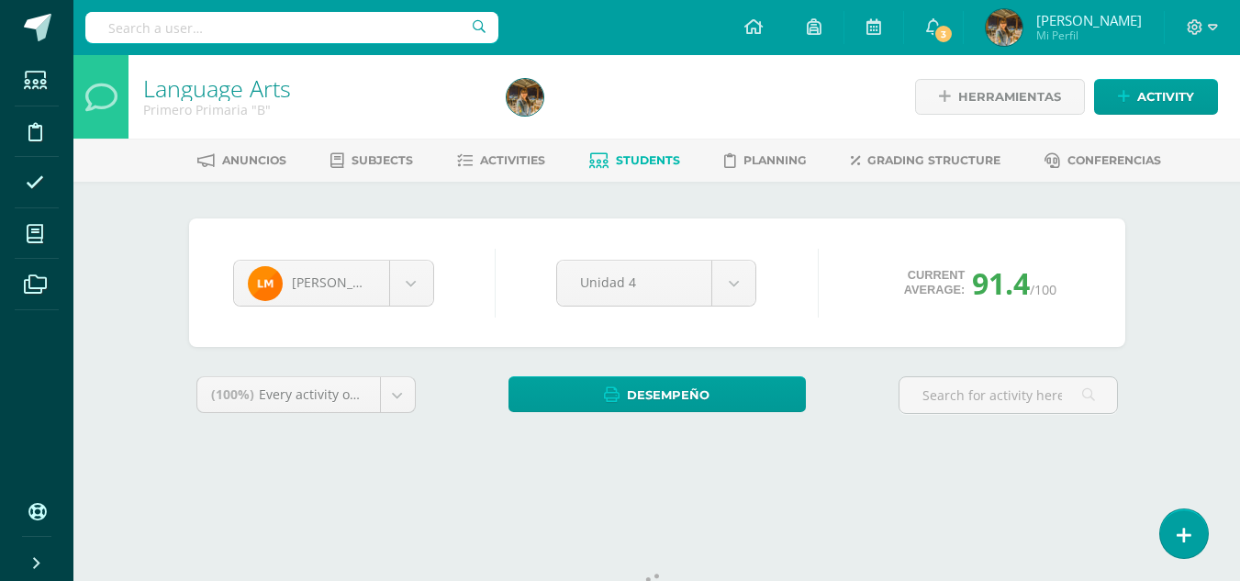
click at [141, 242] on div "Language Arts Primero Primaria "B" Herramientas Detalle de asistencias Activity…" at bounding box center [656, 275] width 1167 height 440
